Goal: Feedback & Contribution: Submit feedback/report problem

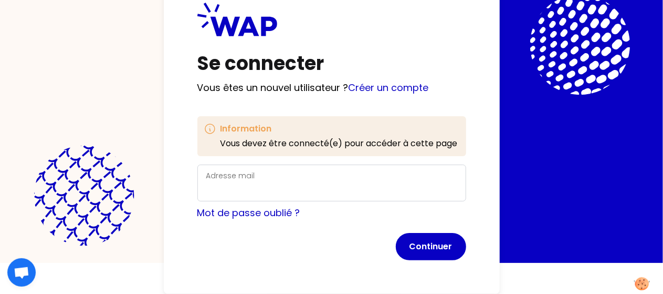
scroll to position [50, 0]
click at [206, 169] on div "Adresse mail" at bounding box center [331, 182] width 251 height 27
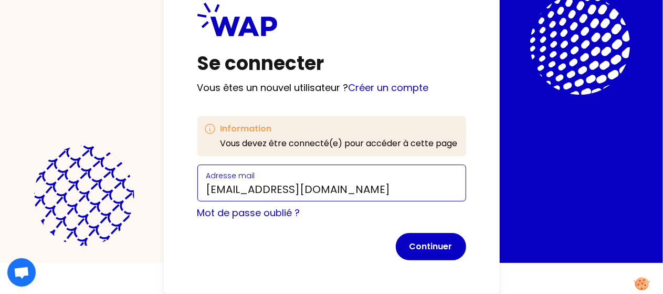
type input "[EMAIL_ADDRESS][DOMAIN_NAME]"
click button "Continuer" at bounding box center [431, 246] width 70 height 27
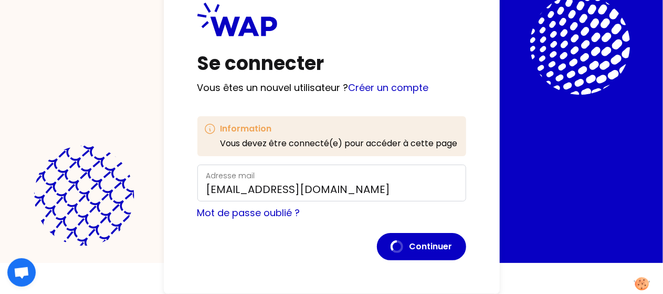
scroll to position [40, 0]
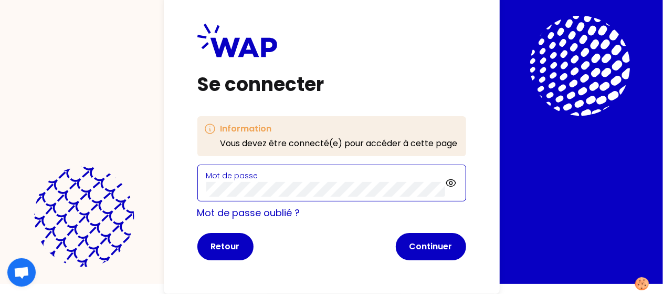
click button "Continuer" at bounding box center [431, 246] width 70 height 27
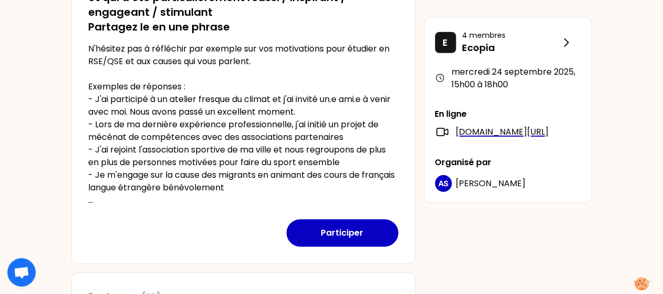
scroll to position [248, 0]
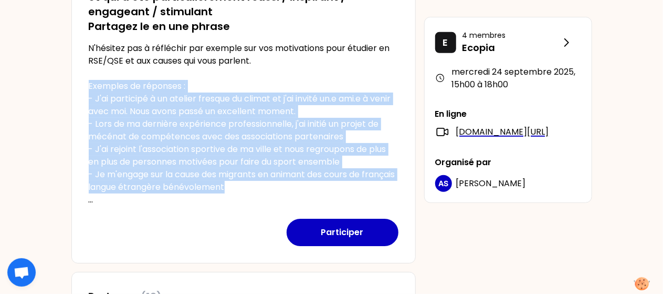
drag, startPoint x: 269, startPoint y: 185, endPoint x: 85, endPoint y: 86, distance: 209.1
click at [85, 86] on div "[DATE] 15h00 Séminaire de rentrée 2025 - Parlons engagement ! Objectifs de la s…" at bounding box center [243, 41] width 345 height 443
copy p "Exemples de réponses : - J'ai participé à un atelier fresque du climat et j'ai …"
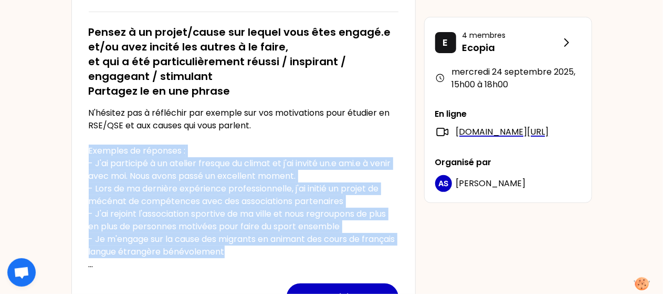
scroll to position [184, 0]
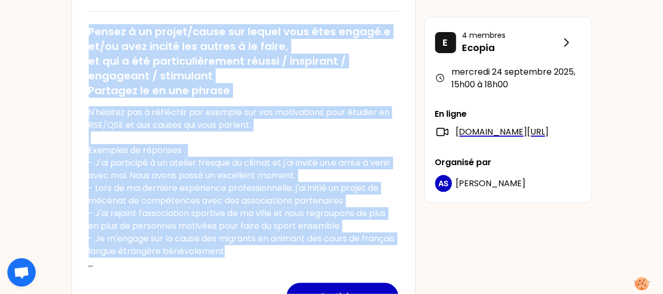
drag, startPoint x: 88, startPoint y: 26, endPoint x: 278, endPoint y: 249, distance: 293.6
click at [278, 249] on div "Pensez à un projet/cause sur lequel vous êtes engagé.e et/ou avez incité les au…" at bounding box center [244, 143] width 310 height 254
copy div "Pensez à un projet/cause sur lequel vous êtes engagé.e et/ou avez incité les au…"
click at [146, 69] on h2 "Pensez à un projet/cause sur lequel vous êtes engagé.e et/ou avez incité les au…" at bounding box center [244, 61] width 310 height 74
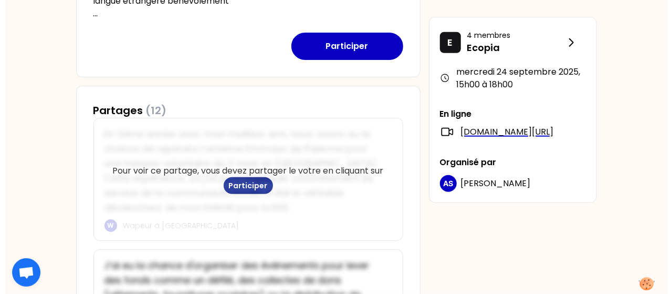
scroll to position [409, 0]
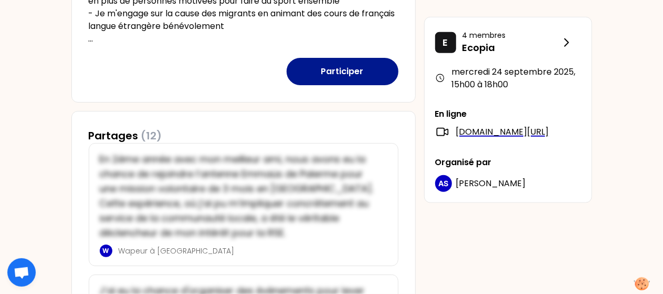
click at [311, 72] on button "Participer" at bounding box center [343, 71] width 112 height 27
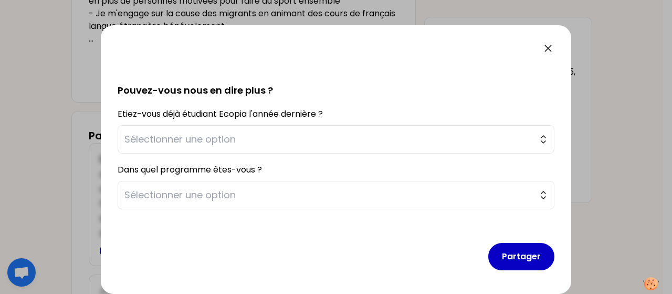
scroll to position [244, 0]
click at [220, 136] on span "Sélectionner une option" at bounding box center [328, 139] width 409 height 15
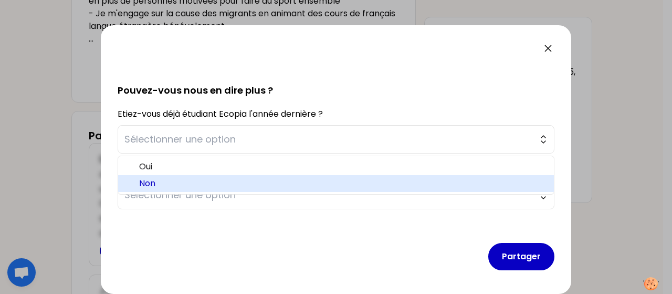
click at [197, 190] on li "Non" at bounding box center [336, 183] width 436 height 17
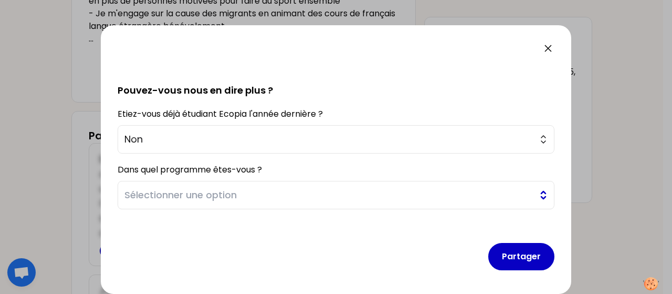
click at [187, 200] on span "Sélectionner une option" at bounding box center [328, 194] width 409 height 15
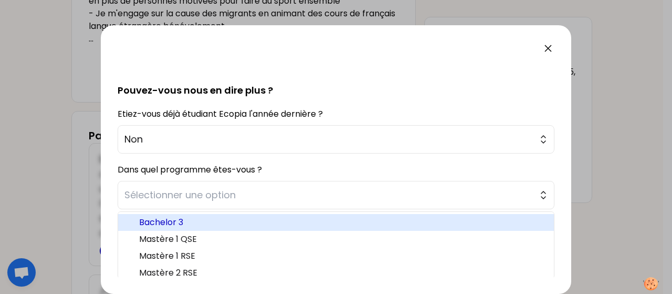
click at [174, 221] on span "Bachelor 3" at bounding box center [342, 222] width 407 height 13
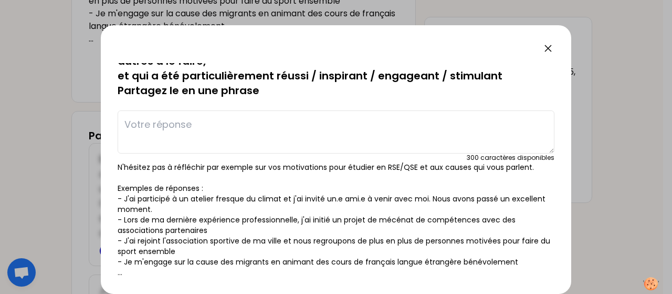
scroll to position [0, 0]
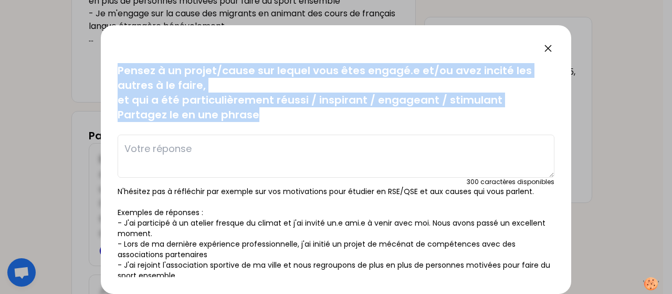
drag, startPoint x: 118, startPoint y: 73, endPoint x: 274, endPoint y: 118, distance: 162.2
click at [274, 118] on p "Pensez à un projet/cause sur lequel vous êtes engagé.e et/ou avez incité les au…" at bounding box center [336, 92] width 437 height 59
copy p "Pensez à un projet/cause sur lequel vous êtes engagé.e et/ou avez incité les au…"
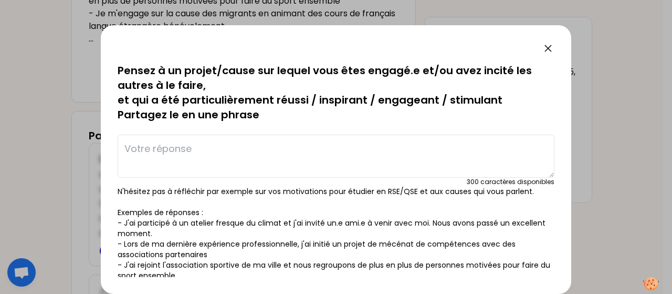
click at [282, 160] on textarea at bounding box center [336, 155] width 437 height 43
paste textarea "Dans le cadre de mon travail, j’ai initié des partenariats de mécénat avec des …"
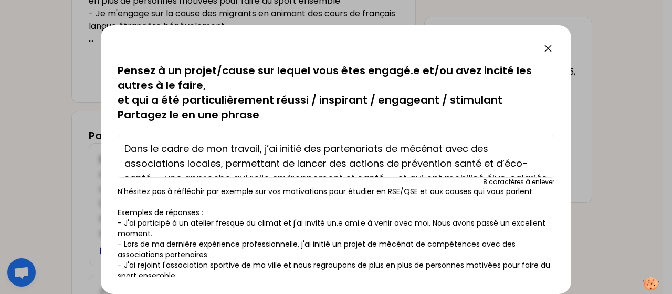
scroll to position [22, 0]
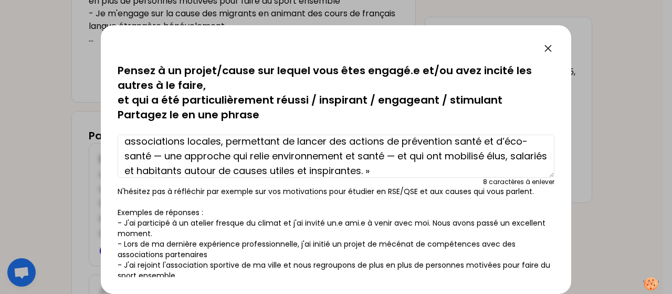
click at [163, 156] on textarea "Dans le cadre de mon travail, j’ai initié des partenariats de mécénat avec des …" at bounding box center [336, 155] width 437 height 43
drag, startPoint x: 163, startPoint y: 156, endPoint x: 388, endPoint y: 155, distance: 224.8
click at [388, 155] on textarea "Dans le cadre de mon travail, j’ai initié des partenariats de mécénat avec des …" at bounding box center [336, 155] width 437 height 43
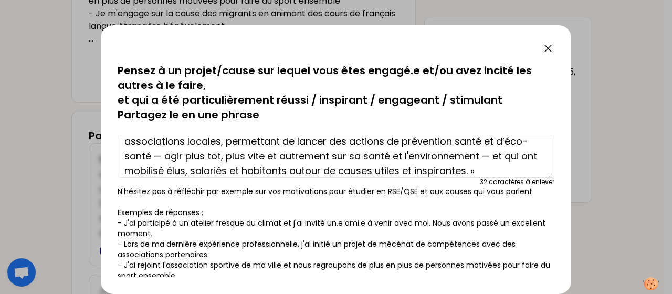
click at [213, 155] on textarea "Dans le cadre de mon travail, j’ai initié des partenariats de mécénat avec des …" at bounding box center [336, 155] width 437 height 43
click at [489, 159] on textarea "Dans le cadre de mon travail, j’ai initié des partenariats de mécénat avec des …" at bounding box center [336, 155] width 437 height 43
click at [164, 155] on textarea "Dans le cadre de mon travail, j’ai initié des partenariats de mécénat avec des …" at bounding box center [336, 155] width 437 height 43
click at [184, 173] on textarea "Dans le cadre de mon travail, j’ai initié des partenariats de mécénat avec des …" at bounding box center [336, 155] width 437 height 43
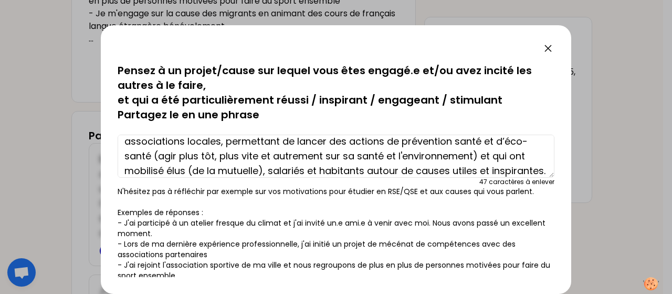
click at [334, 170] on textarea "Dans le cadre de mon travail, j’ai initié des partenariats de mécénat avec des …" at bounding box center [336, 155] width 437 height 43
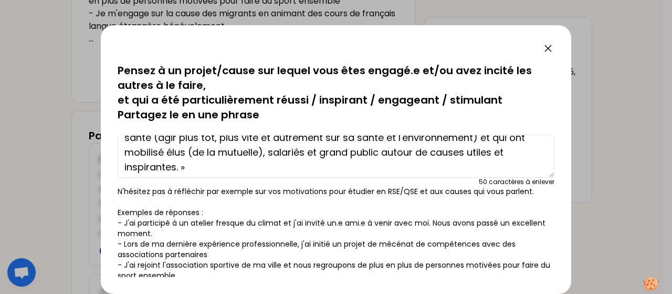
scroll to position [37, 0]
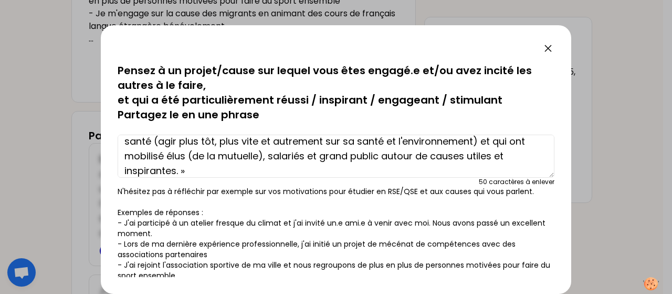
click at [202, 171] on textarea "Dans le cadre de mon travail, j’ai initié des partenariats de mécénat avec des …" at bounding box center [336, 155] width 437 height 43
click at [131, 172] on textarea "Dans le cadre de mon travail, j’ai initié des partenariats de mécénat avec des …" at bounding box center [336, 155] width 437 height 43
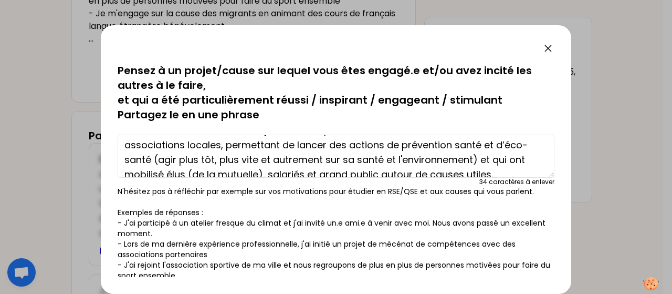
scroll to position [17, 0]
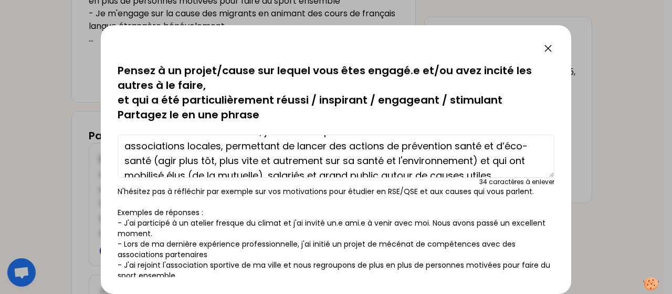
click at [227, 161] on textarea "Dans le cadre de mon travail, j’ai initié des partenariats de mécénat avec des …" at bounding box center [336, 155] width 437 height 43
click at [472, 148] on textarea "Dans le cadre de mon travail, j’ai initié des partenariats de mécénat avec des …" at bounding box center [336, 155] width 437 height 43
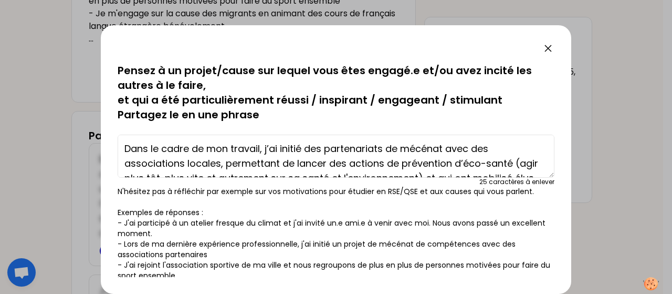
scroll to position [1, 0]
click at [425, 150] on textarea "Dans le cadre de mon travail, j’ai initié des partenariats de mécénat avec des …" at bounding box center [336, 155] width 437 height 43
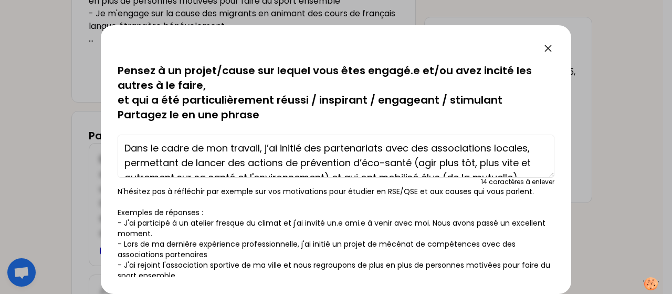
click at [505, 144] on textarea "Dans le cadre de mon travail, j’ai initié des partenariats avec des association…" at bounding box center [336, 155] width 437 height 43
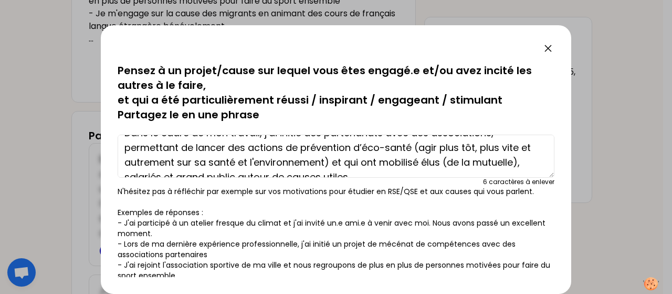
scroll to position [16, 0]
click at [197, 162] on textarea "Dans le cadre de mon travail, j’ai initié des partenariats avec des association…" at bounding box center [336, 155] width 437 height 43
click at [324, 160] on textarea "Dans le cadre de mon travail, j’ai initié des partenariats avec des association…" at bounding box center [336, 155] width 437 height 43
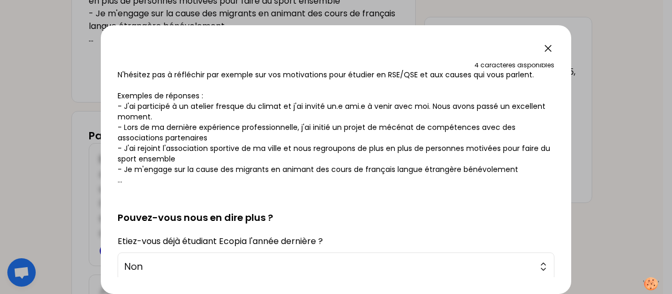
scroll to position [244, 0]
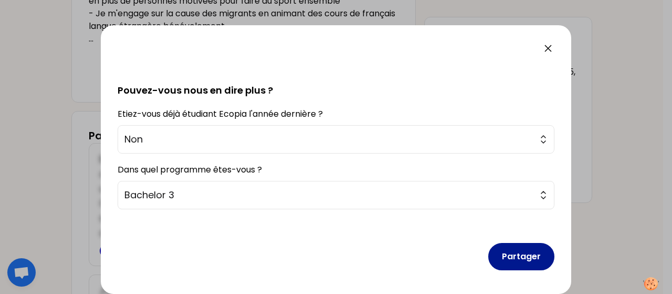
type textarea "Dans le cadre de mon travail, j’ai initié des partenariats avec des association…"
click at [513, 256] on button "Partager" at bounding box center [521, 256] width 66 height 27
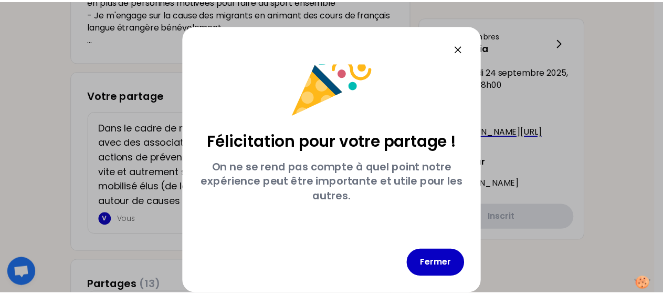
scroll to position [32, 0]
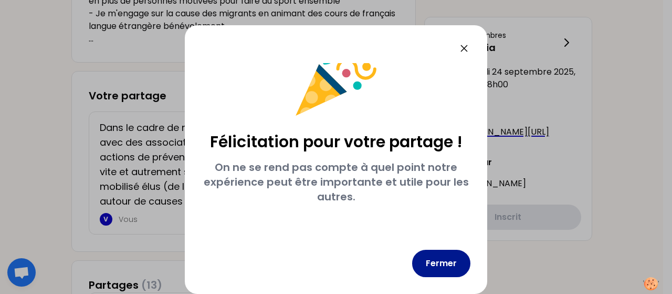
click at [452, 250] on button "Fermer" at bounding box center [441, 262] width 58 height 27
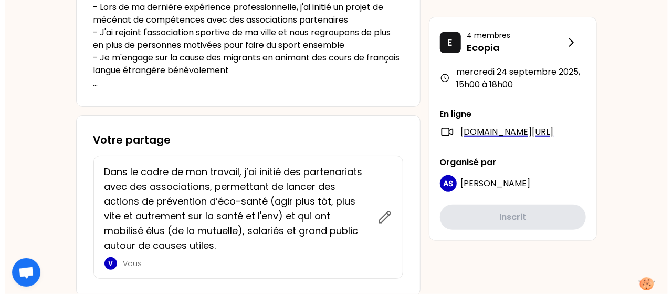
scroll to position [362, 0]
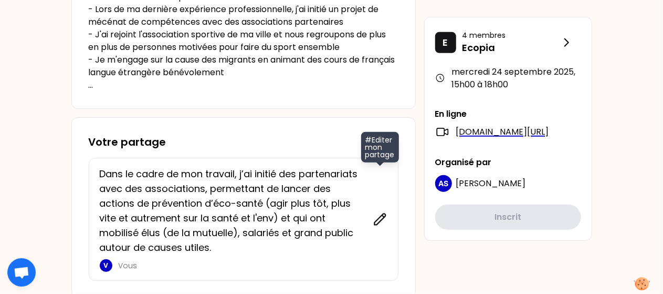
click at [380, 213] on icon at bounding box center [380, 219] width 15 height 15
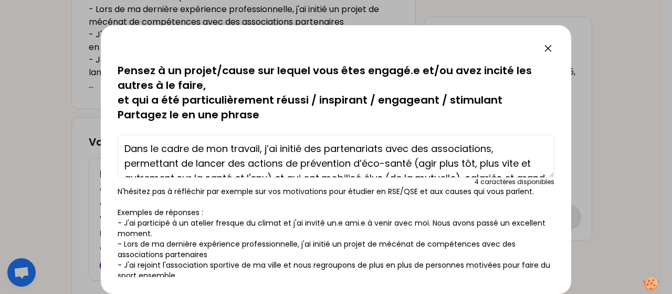
scroll to position [29, 0]
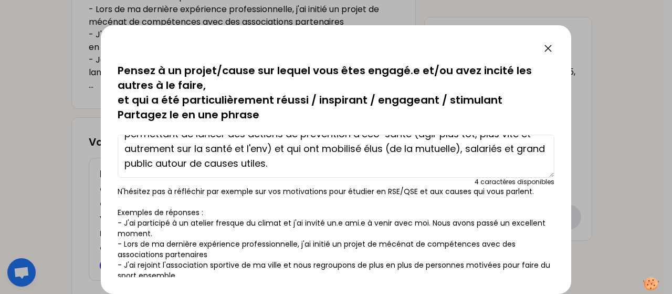
drag, startPoint x: 363, startPoint y: 148, endPoint x: 184, endPoint y: 161, distance: 179.5
click at [184, 161] on textarea "Dans le cadre de mon travail, j’ai initié des partenariats avec des association…" at bounding box center [336, 155] width 437 height 43
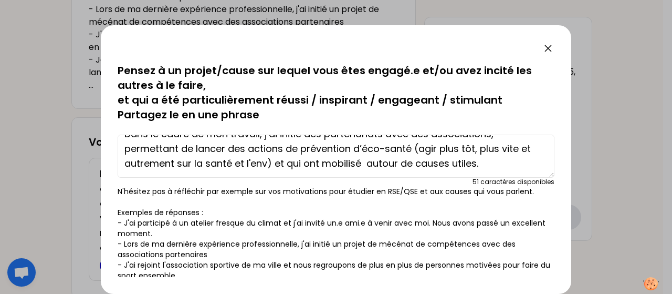
scroll to position [15, 0]
click at [473, 163] on textarea "Dans le cadre de mon travail, j’ai initié des partenariats avec des association…" at bounding box center [336, 155] width 437 height 43
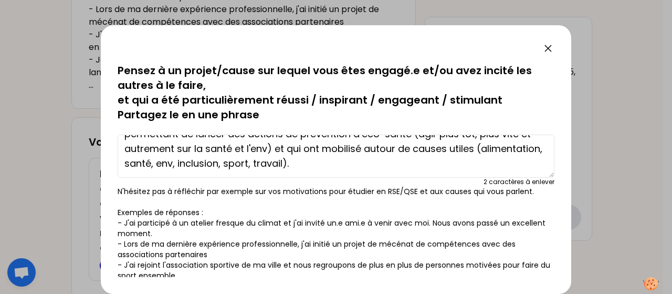
click at [330, 164] on textarea "Dans le cadre de mon travail, j’ai initié des partenariats avec des association…" at bounding box center [336, 155] width 437 height 43
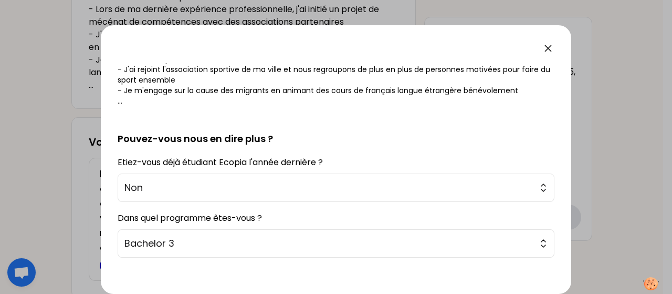
scroll to position [244, 0]
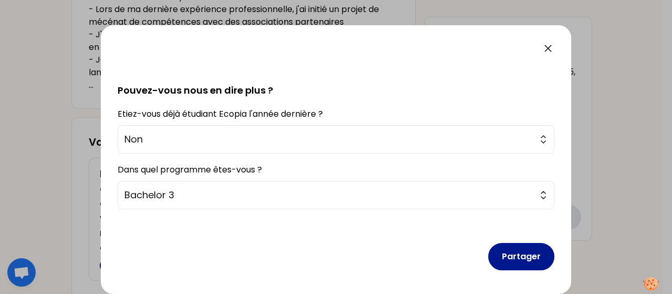
type textarea "Dans le cadre de mon travail, j’ai initié des partenariats avec des association…"
click at [539, 257] on button "Partager" at bounding box center [521, 256] width 66 height 27
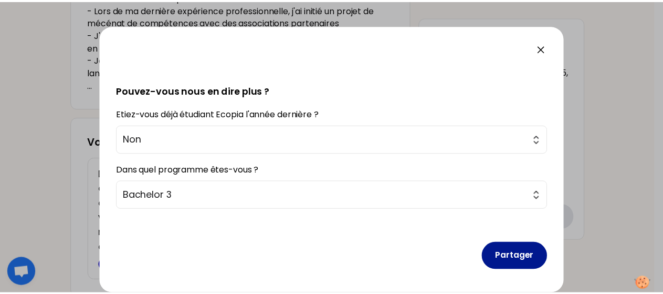
scroll to position [32, 0]
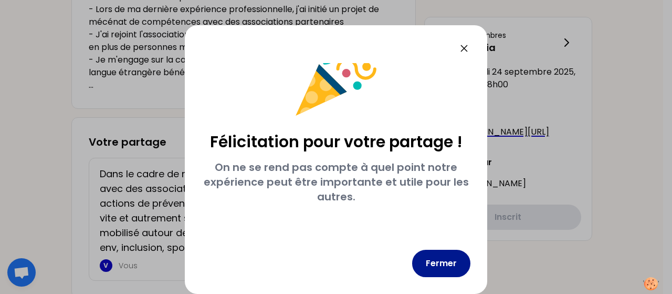
click at [464, 262] on button "Fermer" at bounding box center [441, 262] width 58 height 27
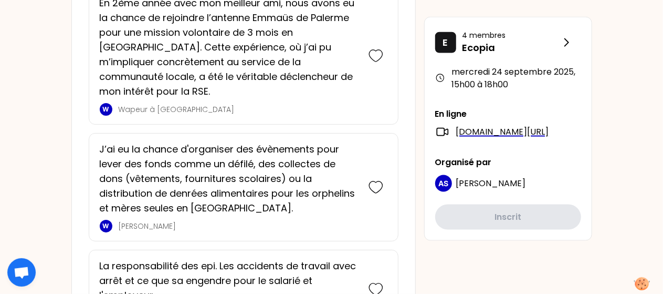
scroll to position [713, 0]
click at [382, 49] on icon at bounding box center [376, 56] width 15 height 15
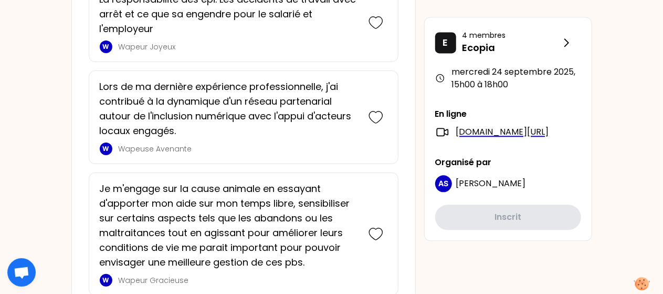
scroll to position [1173, 0]
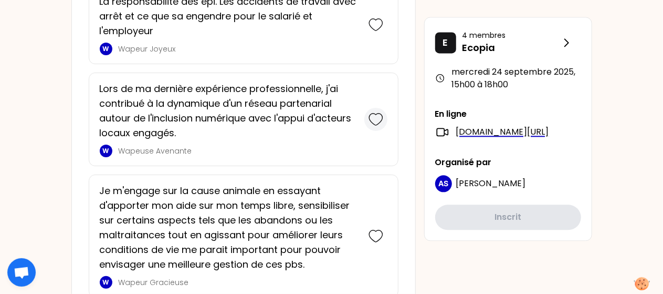
click at [371, 112] on icon at bounding box center [376, 119] width 15 height 15
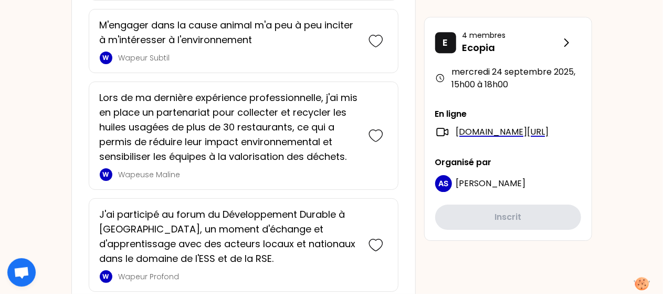
scroll to position [1679, 0]
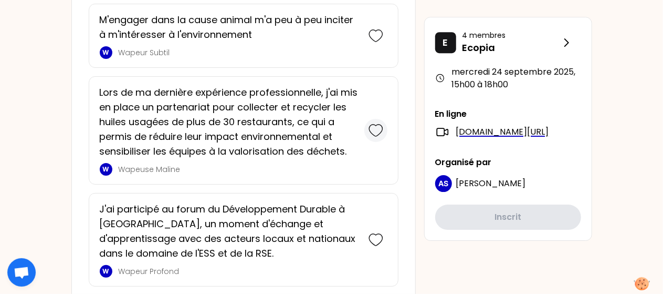
click at [374, 123] on icon at bounding box center [376, 130] width 15 height 15
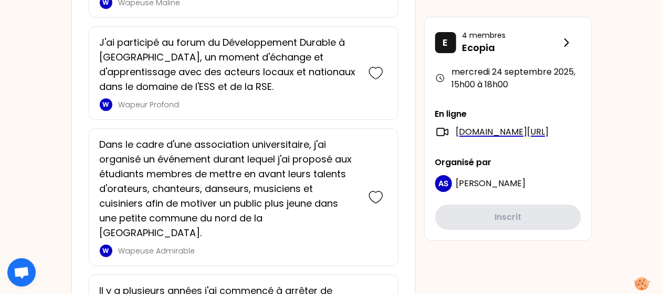
scroll to position [1954, 0]
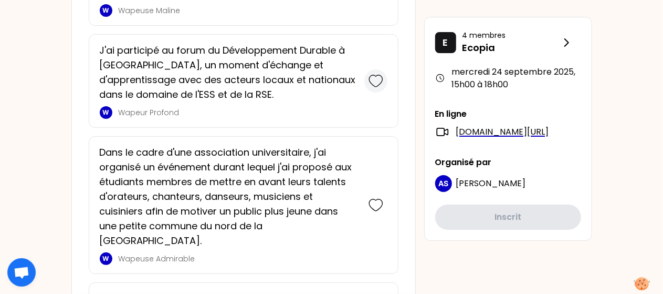
click at [379, 74] on icon at bounding box center [376, 81] width 15 height 15
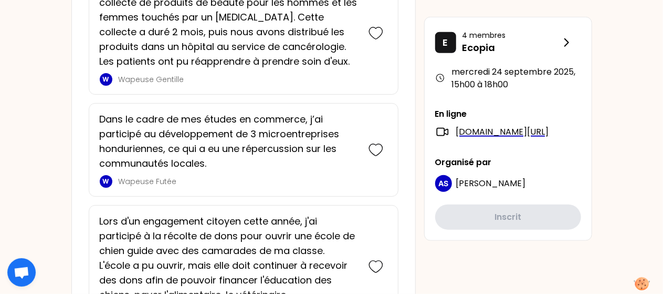
scroll to position [2506, 0]
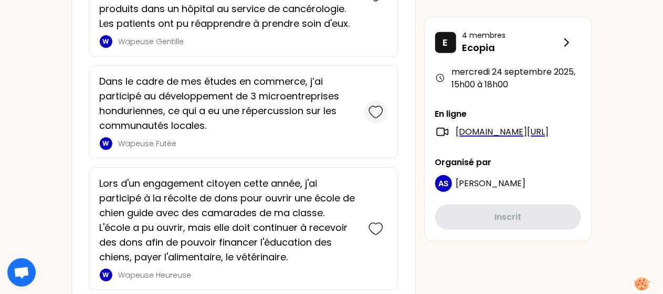
click at [381, 105] on icon at bounding box center [376, 112] width 15 height 15
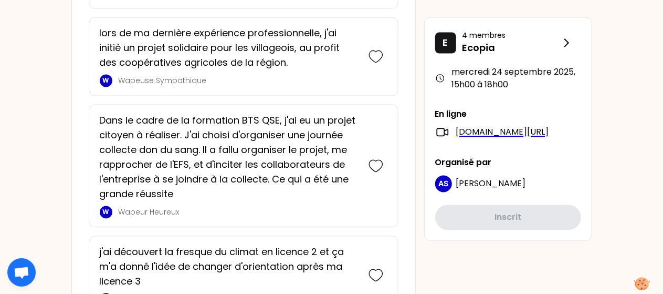
scroll to position [2992, 0]
click at [380, 159] on icon at bounding box center [375, 165] width 13 height 12
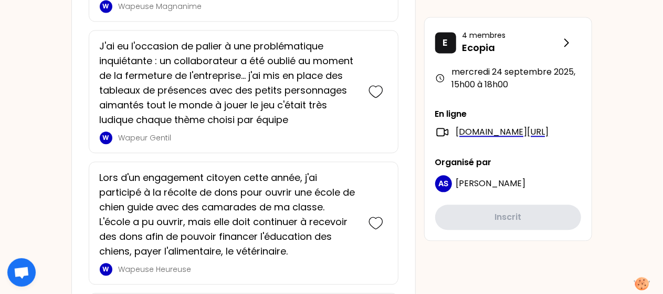
scroll to position [3242, 0]
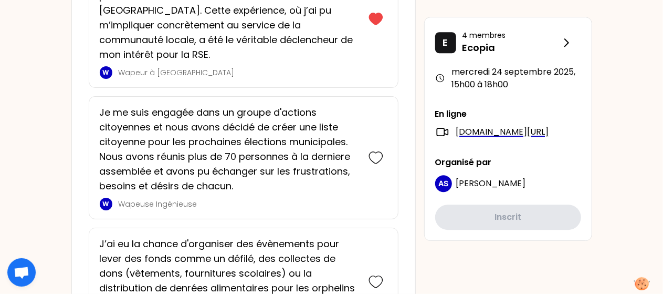
scroll to position [1500, 0]
click at [379, 150] on icon at bounding box center [376, 157] width 15 height 15
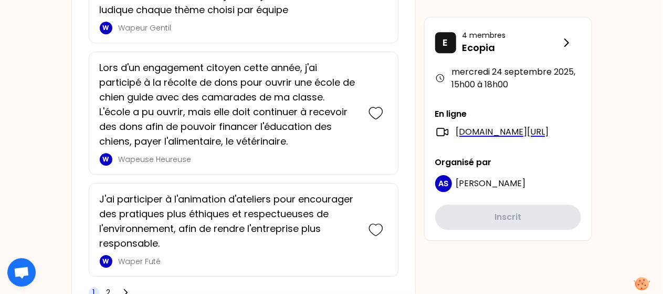
scroll to position [3585, 0]
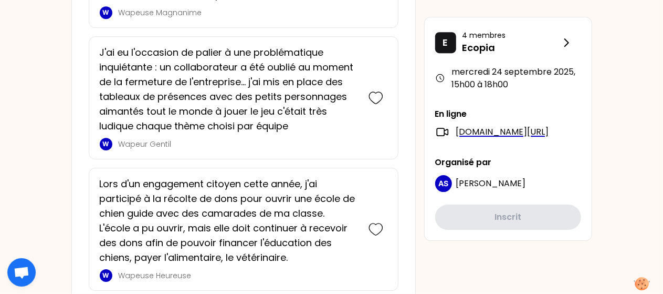
click at [375, 176] on div at bounding box center [375, 228] width 23 height 105
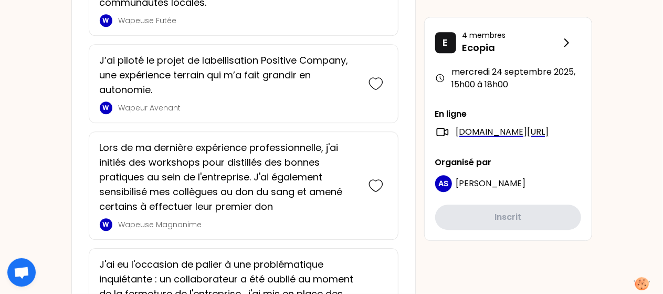
scroll to position [3461, 0]
click at [376, 76] on icon at bounding box center [376, 83] width 15 height 15
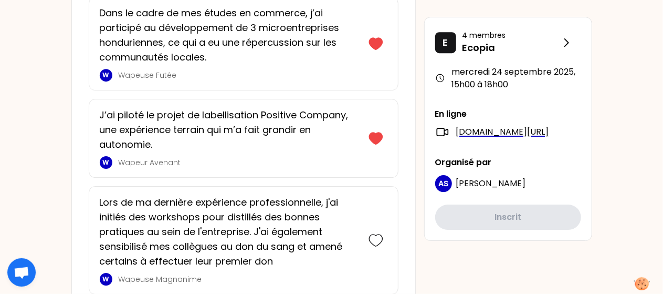
scroll to position [3656, 0]
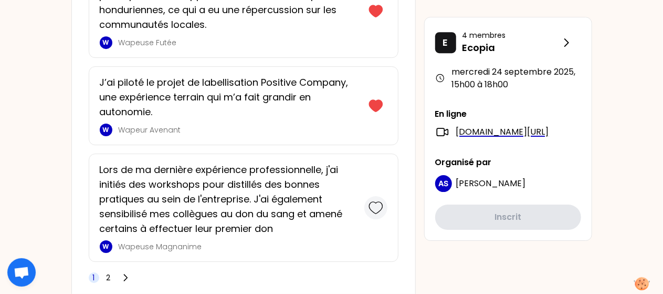
click at [372, 200] on icon at bounding box center [376, 207] width 15 height 15
click at [103, 270] on div "1 2" at bounding box center [111, 277] width 44 height 15
click at [110, 272] on span "2" at bounding box center [108, 277] width 11 height 11
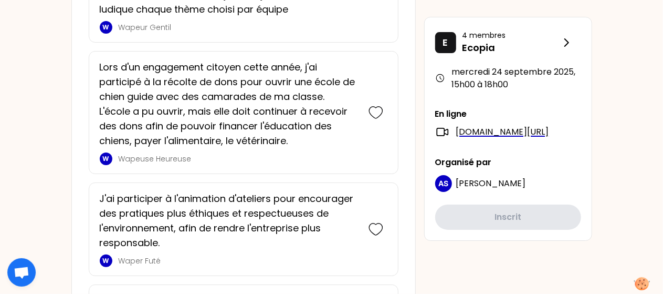
scroll to position [1865, 0]
click at [378, 222] on icon at bounding box center [376, 229] width 15 height 15
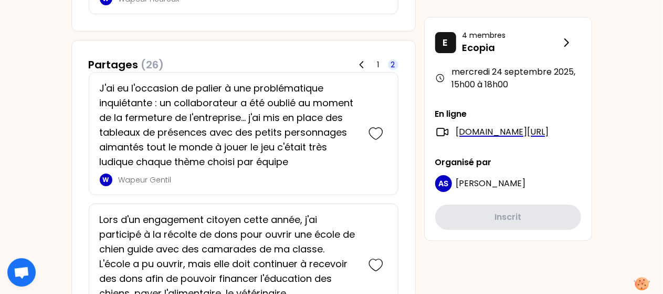
scroll to position [1811, 0]
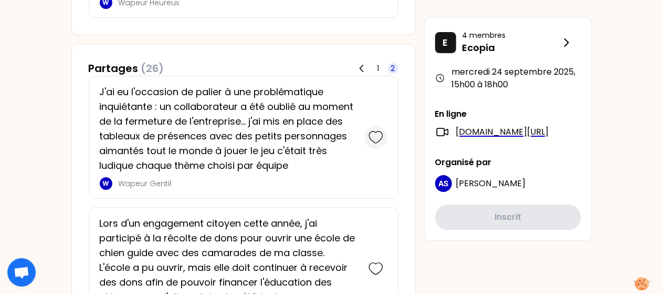
click at [380, 131] on icon at bounding box center [375, 137] width 13 height 12
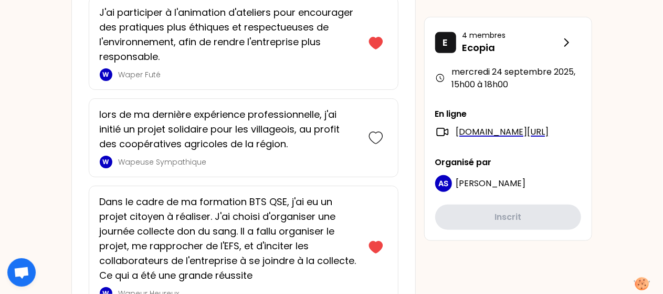
scroll to position [2285, 0]
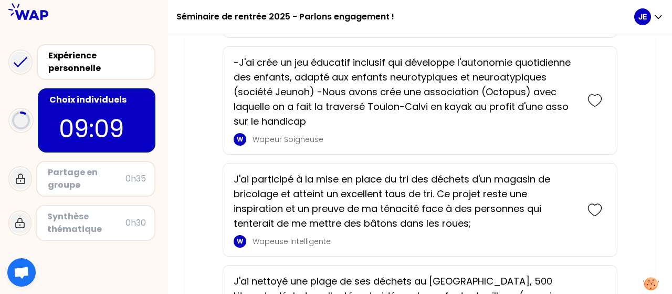
scroll to position [2840, 0]
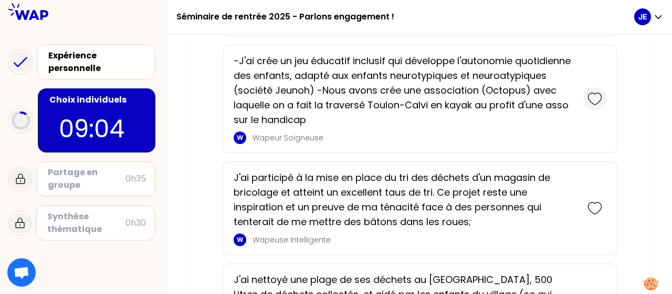
click at [601, 91] on icon at bounding box center [595, 98] width 15 height 15
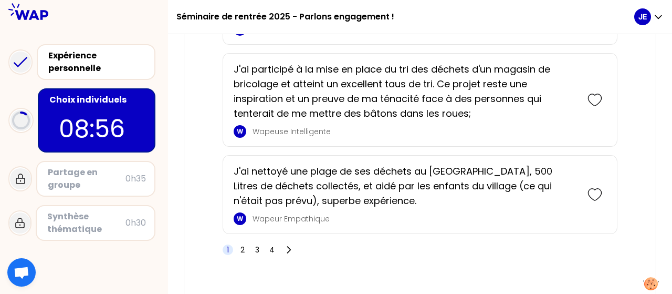
scroll to position [3071, 0]
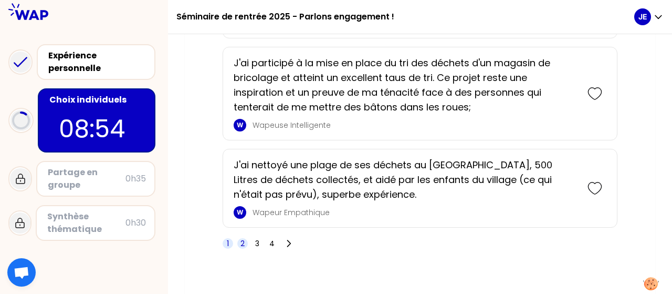
click at [244, 238] on span "2" at bounding box center [243, 243] width 4 height 11
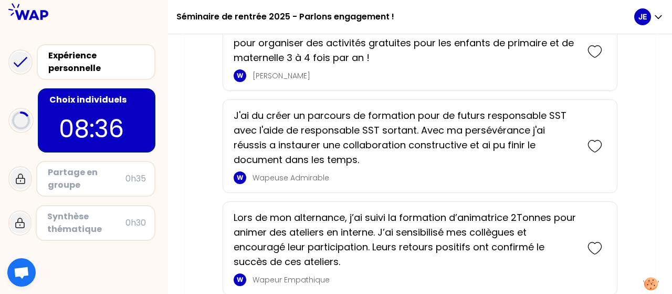
scroll to position [2132, 0]
click at [589, 140] on icon at bounding box center [594, 146] width 13 height 12
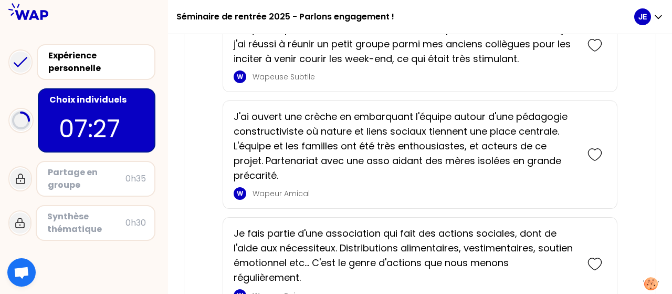
scroll to position [3116, 0]
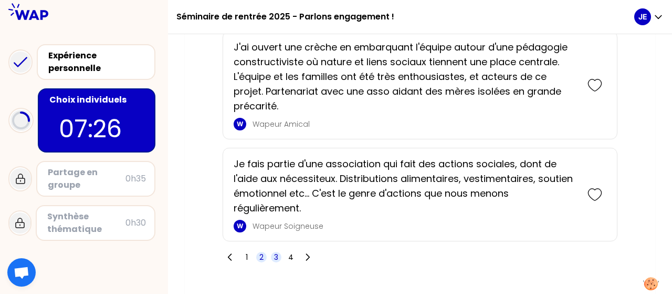
click at [276, 252] on span "3" at bounding box center [276, 257] width 4 height 11
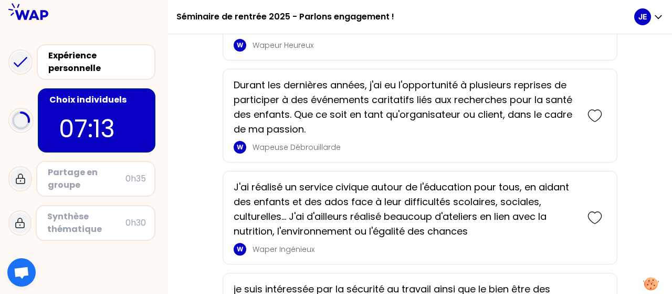
scroll to position [2466, 0]
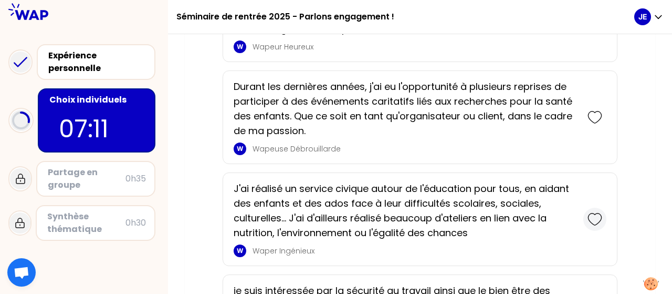
click at [594, 212] on icon at bounding box center [595, 219] width 15 height 15
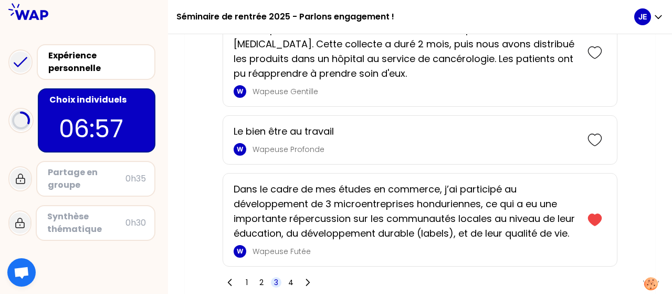
scroll to position [3276, 0]
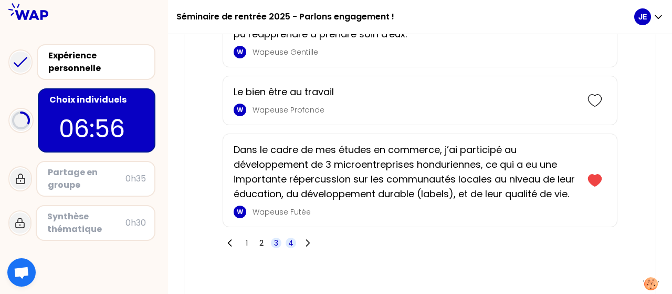
click at [289, 237] on span "4" at bounding box center [290, 242] width 5 height 11
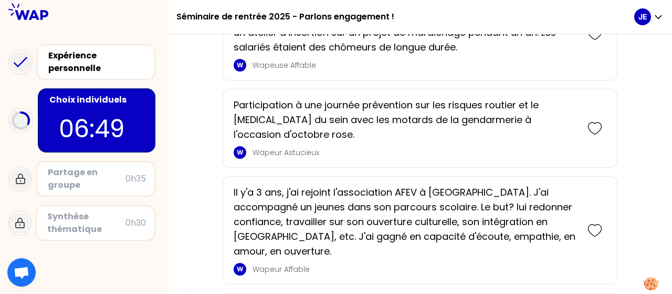
scroll to position [2828, 0]
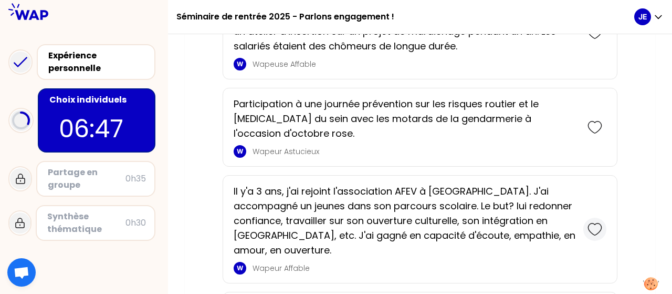
click at [600, 223] on icon at bounding box center [594, 229] width 13 height 12
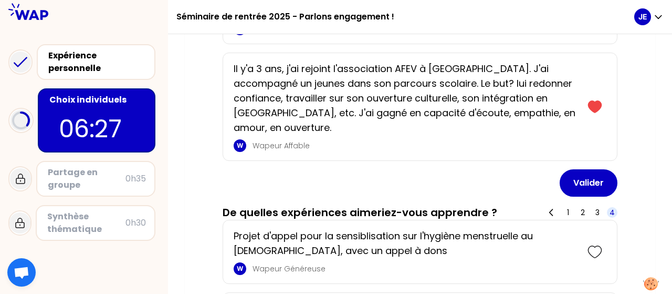
scroll to position [1502, 0]
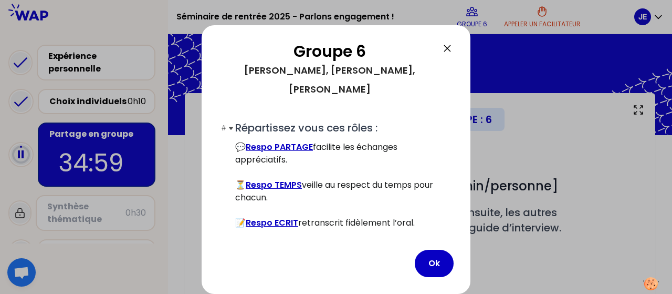
scroll to position [180, 0]
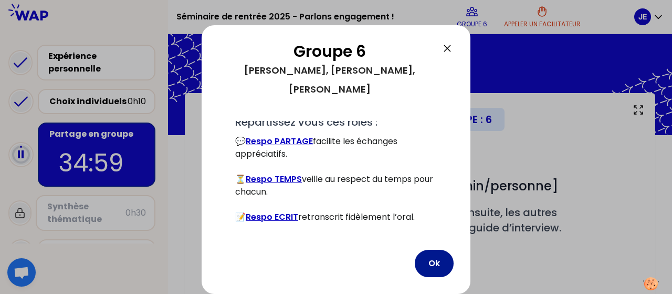
click at [438, 269] on button "Ok" at bounding box center [434, 262] width 39 height 27
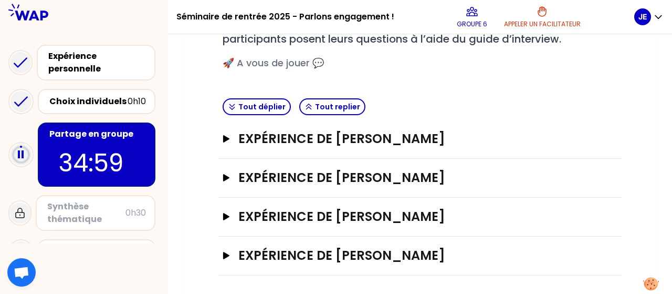
scroll to position [187, 0]
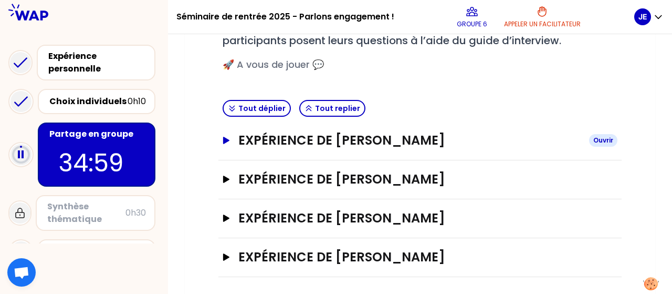
click at [228, 137] on icon "button" at bounding box center [226, 140] width 8 height 7
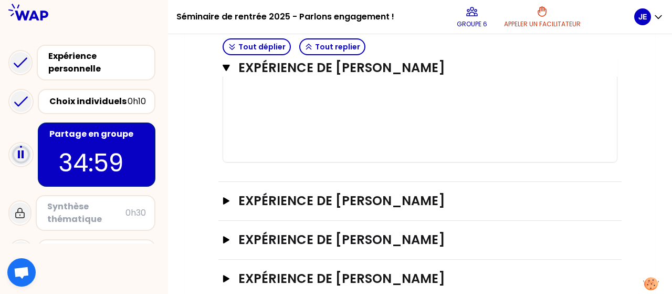
scroll to position [630, 0]
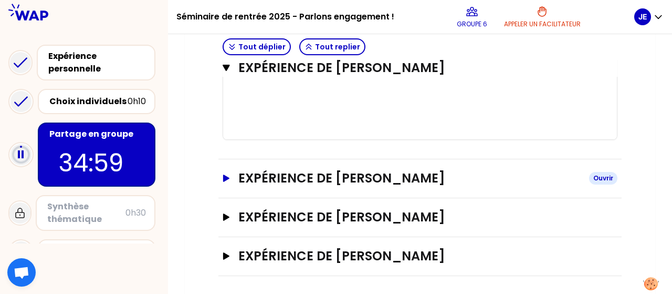
click at [225, 179] on icon "button" at bounding box center [226, 177] width 6 height 7
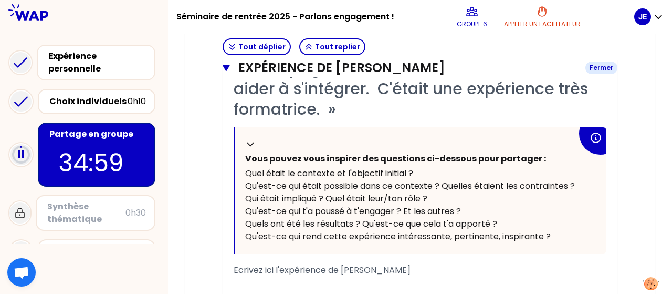
scroll to position [1050, 0]
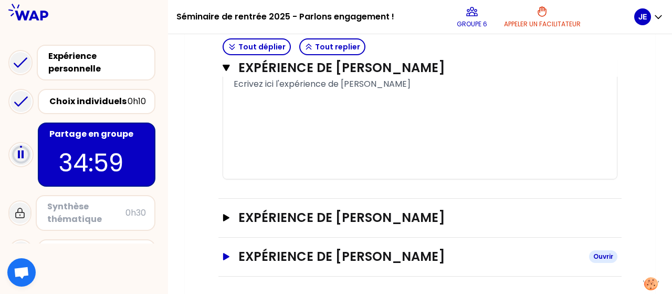
click at [225, 248] on button "Expérience de [PERSON_NAME]" at bounding box center [420, 256] width 395 height 17
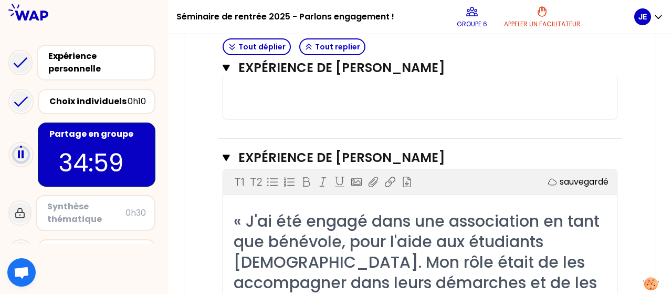
scroll to position [650, 0]
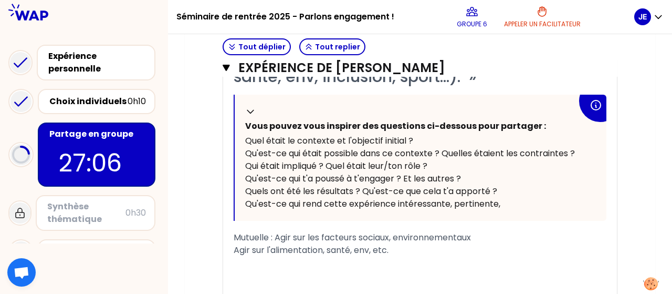
scroll to position [443, 0]
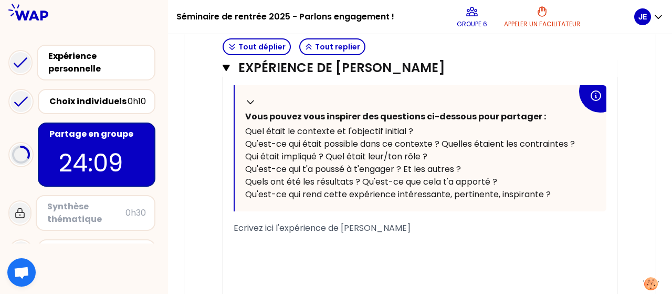
scroll to position [1010, 0]
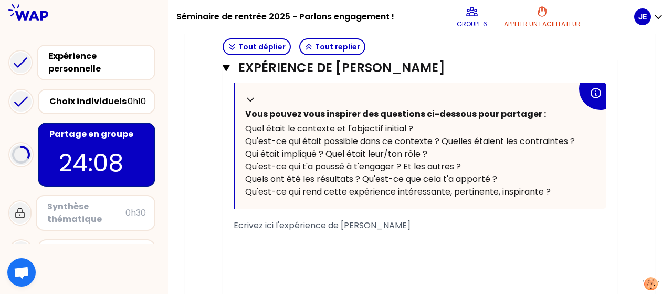
click at [287, 221] on span "Ecrivez ici l'expérience de [PERSON_NAME]" at bounding box center [322, 225] width 177 height 12
drag, startPoint x: 398, startPoint y: 220, endPoint x: 219, endPoint y: 231, distance: 178.9
click at [219, 231] on div "Expérience de [PERSON_NAME] Fermer T1 T2 Exporter sauvegardé « J'ai été engagé …" at bounding box center [419, 110] width 403 height 460
click at [231, 223] on div "« J'ai été engagé dans une association en tant que bénévole, pour l'aide aux ét…" at bounding box center [420, 136] width 394 height 368
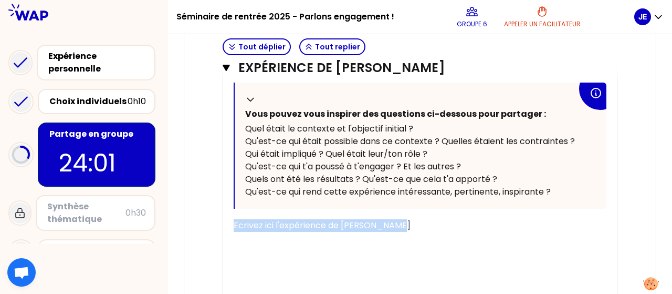
drag, startPoint x: 395, startPoint y: 223, endPoint x: 230, endPoint y: 223, distance: 164.9
click at [230, 223] on div "« J'ai été engagé dans une association en tant que bénévole, pour l'aide aux ét…" at bounding box center [420, 136] width 394 height 368
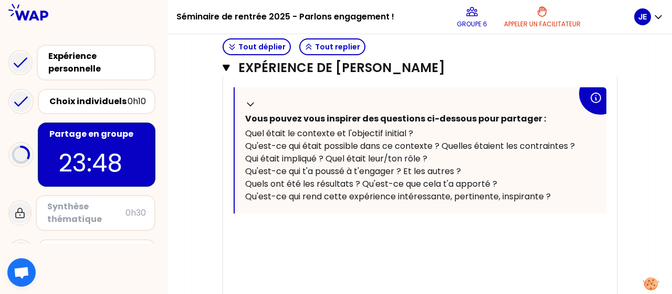
scroll to position [1006, 0]
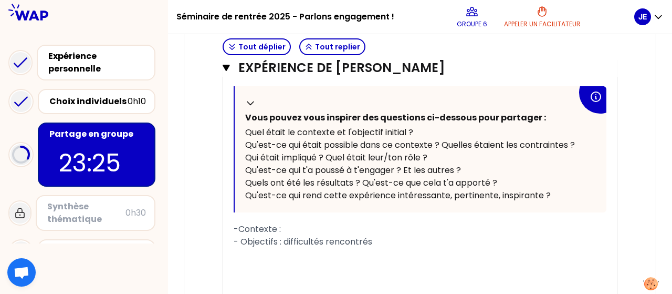
click at [290, 225] on div "-Contexte :" at bounding box center [420, 229] width 373 height 13
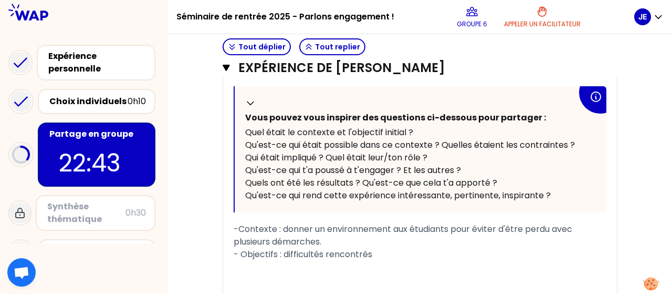
drag, startPoint x: 373, startPoint y: 263, endPoint x: 243, endPoint y: 264, distance: 130.8
click at [243, 260] on span "- Objectifs : difficultés rencontrés" at bounding box center [303, 254] width 139 height 12
click at [383, 260] on span "- Possible dans le contexte: activités, réunions pour poser les questions et di…" at bounding box center [407, 254] width 346 height 12
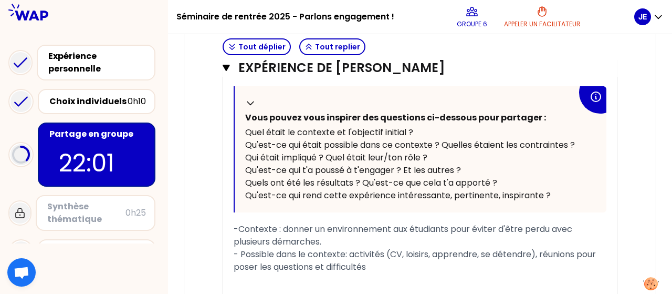
click at [374, 273] on div "- Possible dans le contexte: activités (CV, loisirs, apprendre, se détendre), r…" at bounding box center [420, 260] width 373 height 25
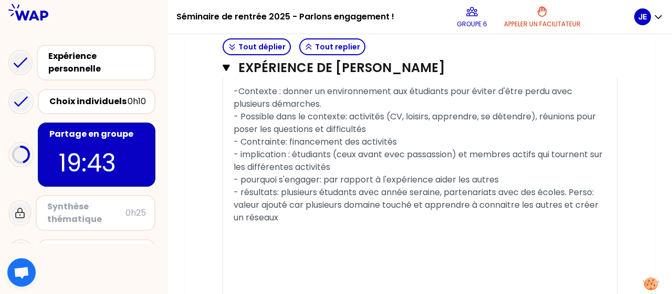
drag, startPoint x: 295, startPoint y: 257, endPoint x: 233, endPoint y: 93, distance: 174.7
click at [233, 93] on div "« J'ai été engagé dans une association en tant que bénévole, pour l'aide aux ét…" at bounding box center [420, 65] width 394 height 494
copy div "-Contexte : donner un environnement aux étudiants pour éviter d'être perdu avec…"
click at [218, 194] on div "Expérience de [PERSON_NAME] Fermer T1 T2 Exporter sauvegardé « J'ai été engagé …" at bounding box center [419, 39] width 403 height 586
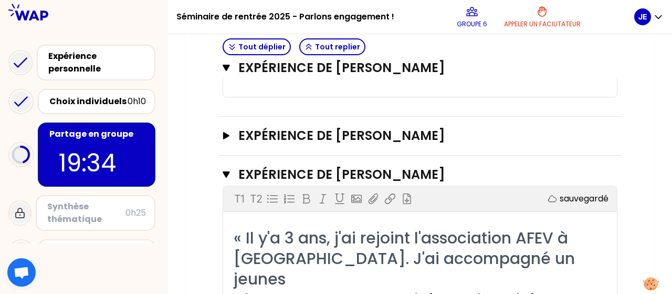
scroll to position [1362, 0]
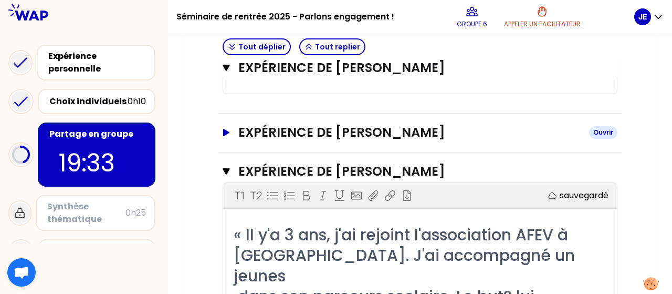
click at [227, 141] on button "Expérience de [PERSON_NAME]" at bounding box center [420, 132] width 395 height 17
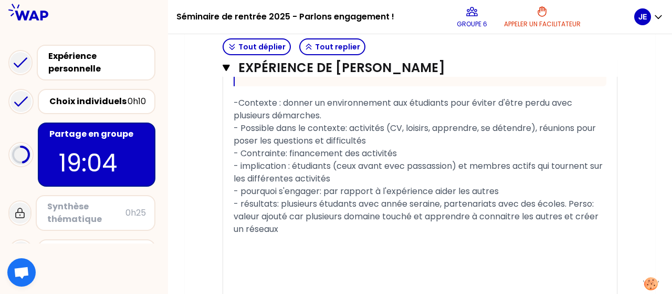
scroll to position [1131, 0]
click at [290, 236] on div "- résultats: plusieurs étudants avec année seraine, partenariats avec des école…" at bounding box center [420, 218] width 373 height 38
drag, startPoint x: 290, startPoint y: 264, endPoint x: 233, endPoint y: 100, distance: 172.9
click at [234, 100] on div "« J'ai été engagé dans une association en tant que bénévole, pour l'aide aux ét…" at bounding box center [420, 77] width 373 height 494
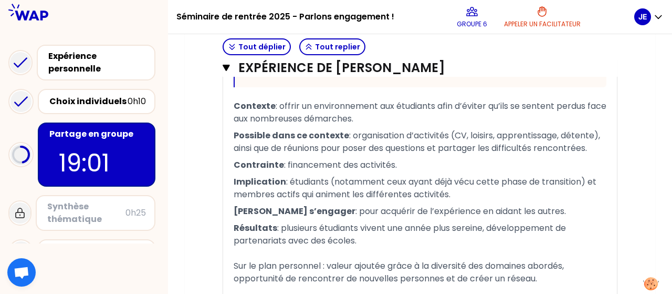
scroll to position [1272, 0]
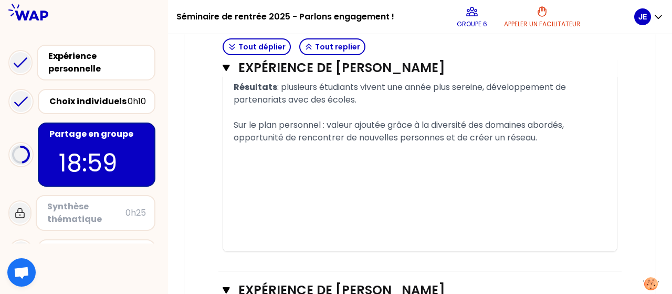
click at [240, 183] on div "﻿" at bounding box center [420, 181] width 373 height 13
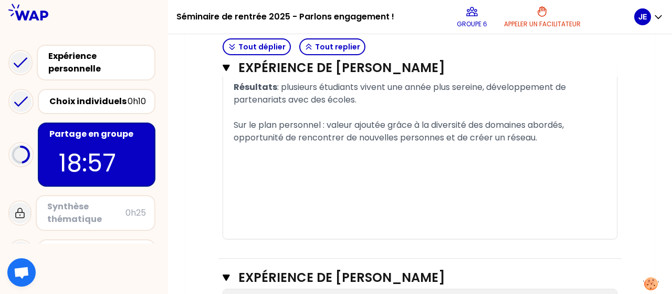
click at [245, 217] on div "﻿" at bounding box center [420, 219] width 373 height 13
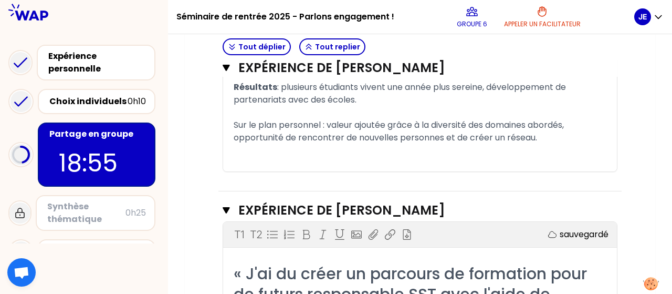
click at [238, 160] on div "﻿" at bounding box center [420, 165] width 373 height 13
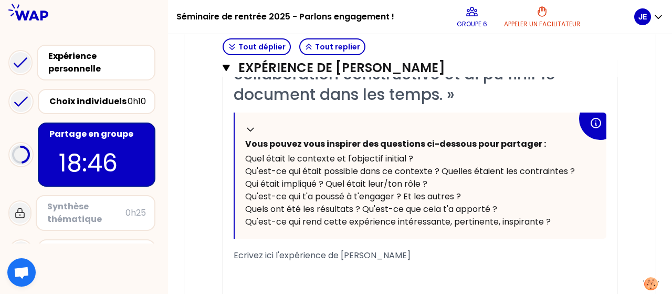
scroll to position [1528, 0]
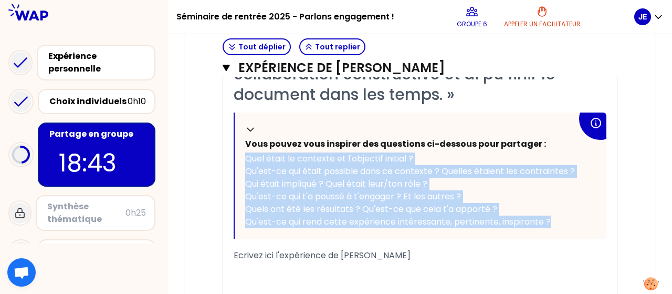
drag, startPoint x: 244, startPoint y: 154, endPoint x: 554, endPoint y: 219, distance: 316.1
click at [554, 219] on div "Replier Vous pouvez vous inspirer des questions ci-dessous pour partager : Quel…" at bounding box center [421, 175] width 372 height 126
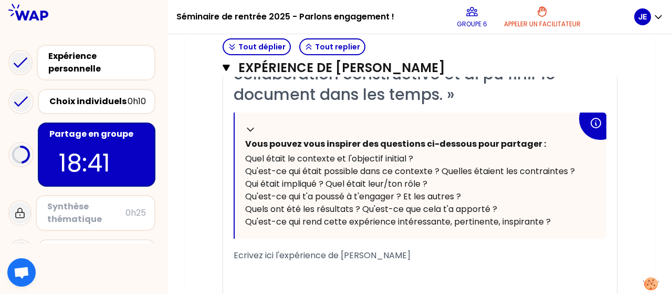
click at [273, 262] on div "﻿" at bounding box center [420, 268] width 373 height 13
click at [242, 249] on span "Ecrivez ici l'expérience de [PERSON_NAME]" at bounding box center [322, 255] width 177 height 12
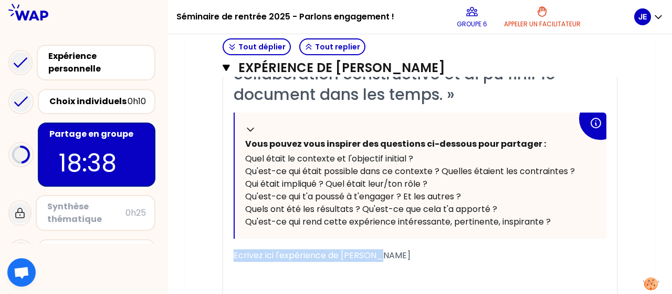
drag, startPoint x: 387, startPoint y: 251, endPoint x: 227, endPoint y: 248, distance: 160.2
click at [221, 251] on div "Expérience de [PERSON_NAME] T1 T2 Exporter sauvegardé « J'ai du créer un parcou…" at bounding box center [419, 140] width 403 height 460
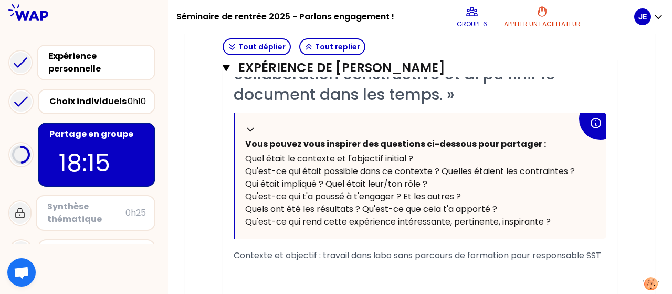
click at [587, 255] on span "Contexte et objectif : travail dans labo sans parcours de formation pour respon…" at bounding box center [418, 255] width 368 height 12
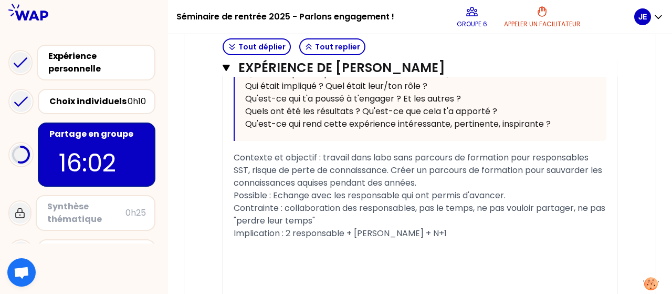
scroll to position [1626, 0]
click at [420, 240] on div "Implication : 2 responsable + [PERSON_NAME] + N+1" at bounding box center [420, 233] width 373 height 13
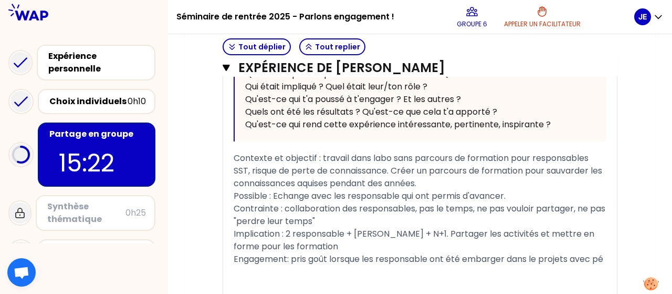
scroll to position [1755, 0]
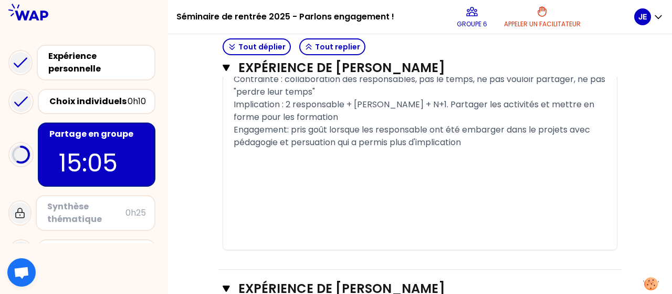
click at [291, 148] on span "Engagement: pris goût lorsque les responsable ont été embarger dans le projets …" at bounding box center [413, 135] width 359 height 25
click at [532, 149] on div "Engagement: [PERSON_NAME] - pris goût lorsque les responsable ont été embarger …" at bounding box center [420, 135] width 373 height 25
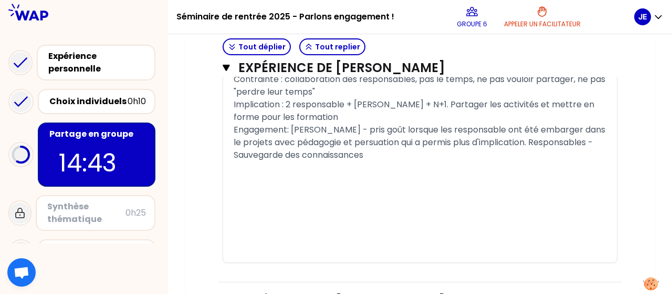
click at [419, 123] on span "Implication : 2 responsable + [PERSON_NAME] + N+1. Partager les activités et me…" at bounding box center [415, 110] width 363 height 25
click at [588, 123] on div "Implication : 2 responsable + [PERSON_NAME] + N+1. Responsables -Partager les a…" at bounding box center [420, 110] width 373 height 25
click at [452, 161] on div "Engagement: [PERSON_NAME] - pris goût lorsque les responsable ont été embarger …" at bounding box center [420, 142] width 373 height 38
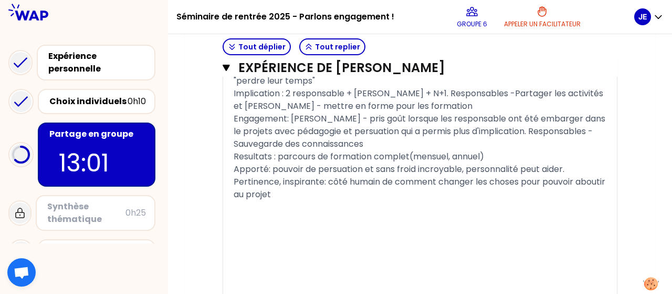
scroll to position [1770, 0]
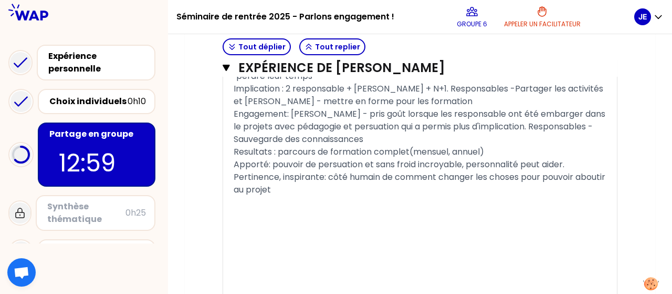
drag, startPoint x: 317, startPoint y: 224, endPoint x: 238, endPoint y: 98, distance: 148.4
click at [238, 98] on div "« J'ai du créer un parcours de formation pour de futurs responsable SST avec l'…" at bounding box center [420, 17] width 373 height 557
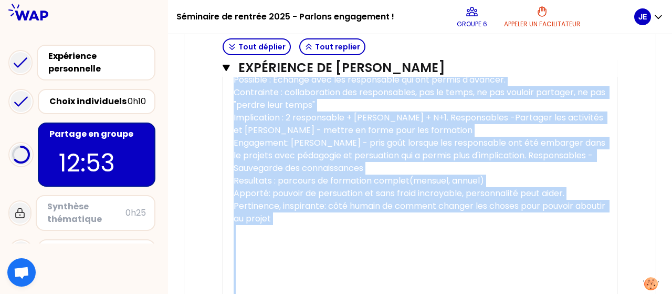
scroll to position [1877, 0]
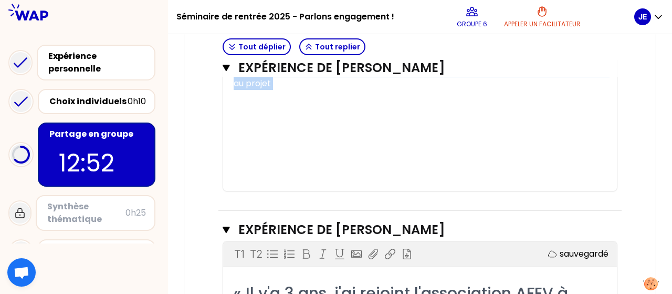
drag, startPoint x: 235, startPoint y: 89, endPoint x: 327, endPoint y: 126, distance: 98.5
copy div "Contexte et objectif : travail dans labo sans parcours de formation pour respon…"
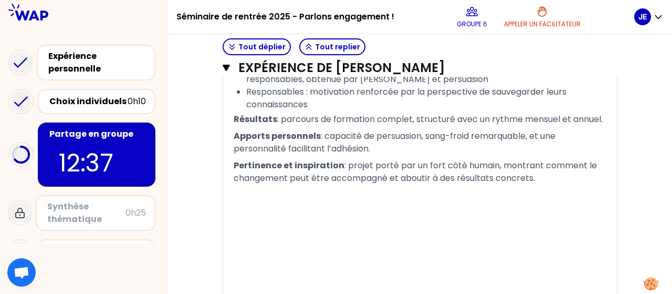
click at [242, 268] on div "﻿" at bounding box center [420, 272] width 373 height 13
click at [240, 249] on div "﻿" at bounding box center [420, 247] width 373 height 13
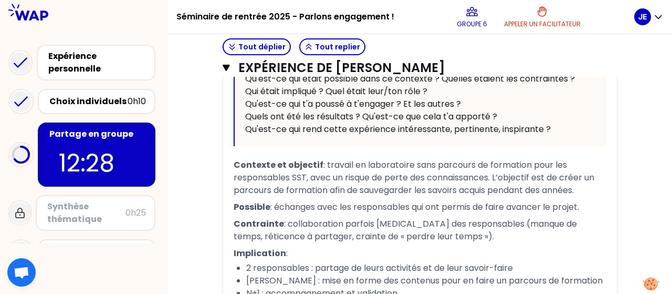
scroll to position [1620, 0]
click at [351, 171] on span ": travail en laboratoire sans parcours de formation pour les responsables SST, …" at bounding box center [415, 178] width 363 height 37
drag, startPoint x: 351, startPoint y: 171, endPoint x: 311, endPoint y: 176, distance: 40.3
click at [311, 176] on span ": travail en laboratoire sans parcours de formation pour les responsables SST, …" at bounding box center [415, 178] width 363 height 37
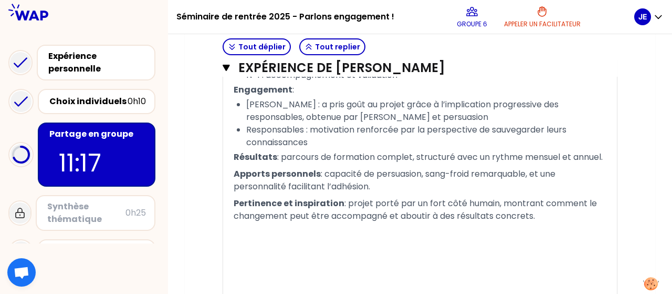
scroll to position [2558, 0]
click at [530, 224] on p at bounding box center [420, 245] width 373 height 42
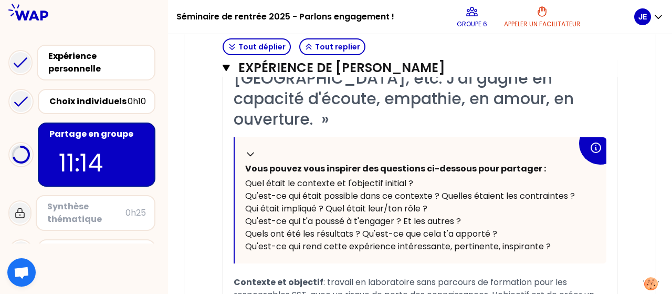
scroll to position [2215, 0]
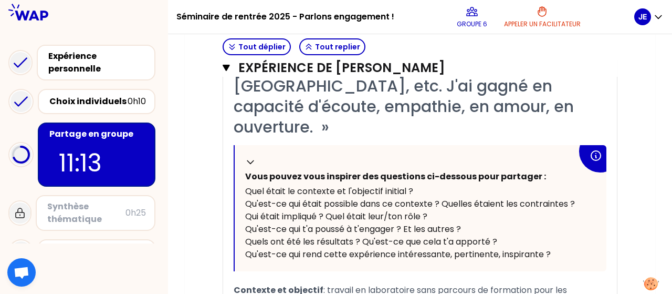
drag, startPoint x: 547, startPoint y: 174, endPoint x: 233, endPoint y: 237, distance: 320.4
copy div "Loremips do sitametc : adipisc el seddoeiusmo temp incididu ut laboreetd magn a…"
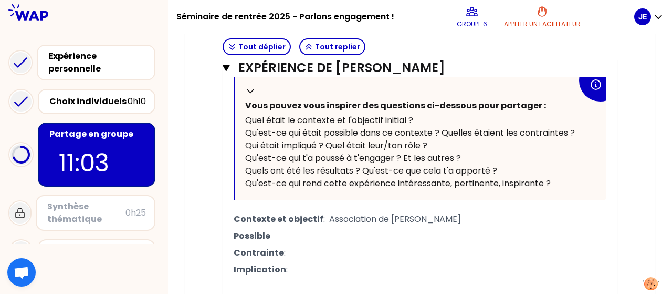
scroll to position [1566, 0]
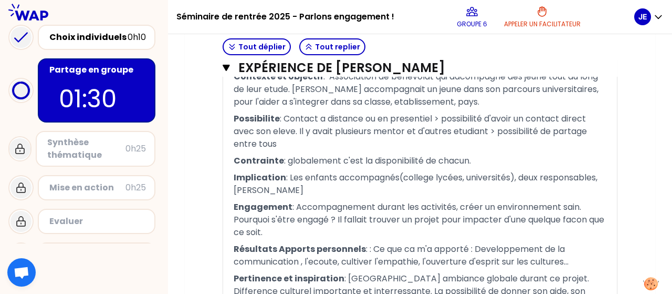
scroll to position [2538, 0]
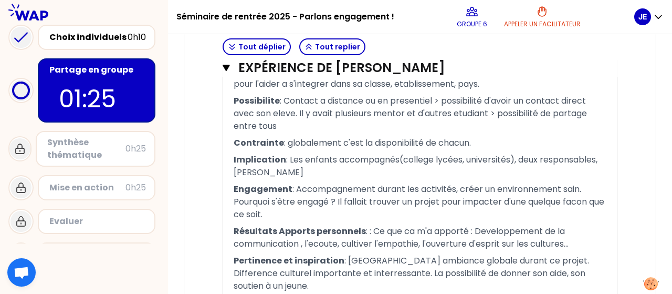
scroll to position [2379, 0]
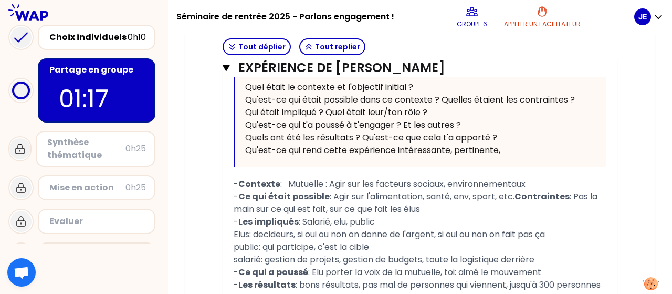
scroll to position [491, 0]
click at [289, 181] on span ": Mutuelle : Agir sur les facteurs sociaux, environnementaux" at bounding box center [402, 183] width 245 height 12
click at [295, 181] on span ": Marmonie Mutuelle : Agir sur les facteurs sociaux, environnementaux" at bounding box center [424, 183] width 289 height 12
click at [288, 181] on span ": Harmonie Mutuelle : Agir sur les facteurs sociaux, environnementaux" at bounding box center [424, 183] width 288 height 12
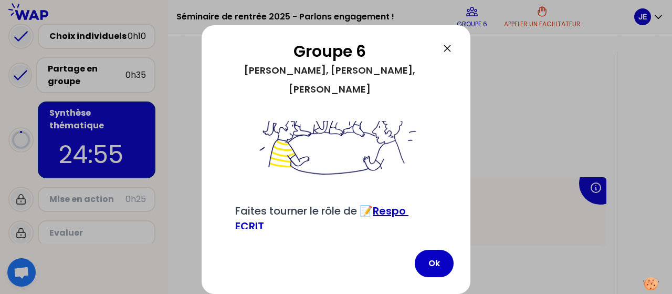
scroll to position [85, 0]
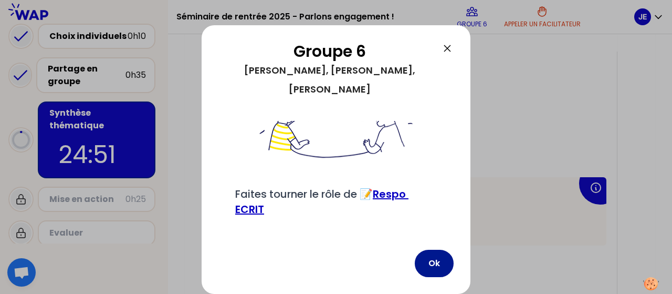
click at [425, 262] on button "Ok" at bounding box center [434, 262] width 39 height 27
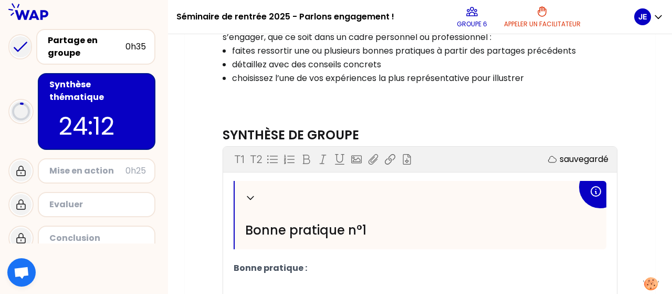
scroll to position [219, 0]
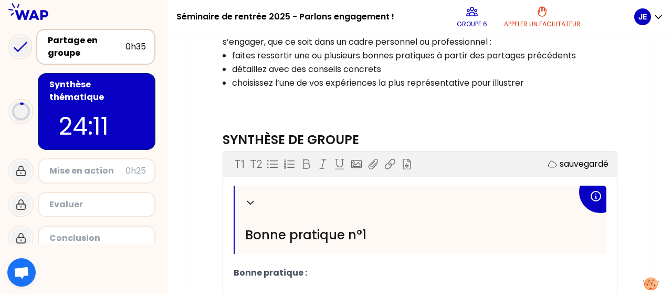
click at [103, 48] on div "Partage en groupe" at bounding box center [87, 46] width 78 height 25
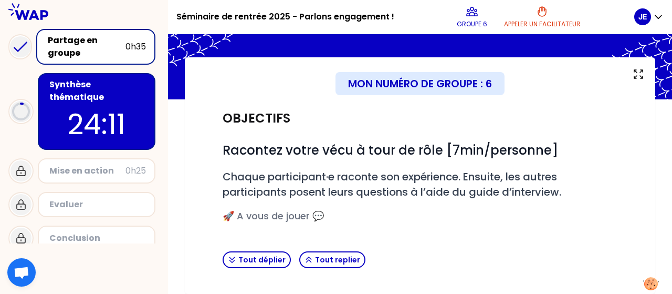
scroll to position [189, 0]
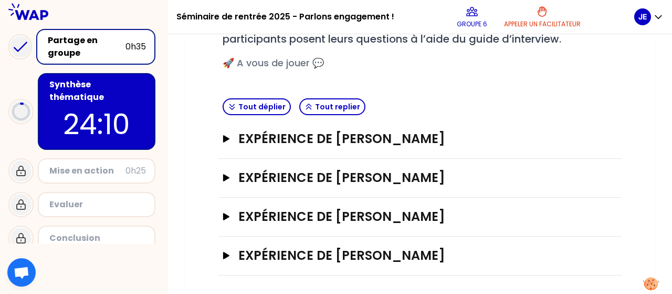
click at [222, 139] on div "Expérience de [PERSON_NAME]" at bounding box center [419, 139] width 403 height 39
click at [225, 140] on icon "button" at bounding box center [226, 138] width 6 height 7
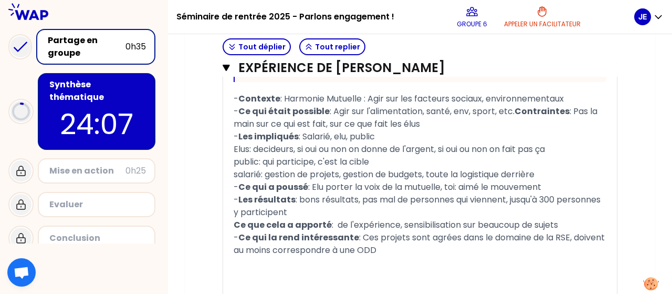
scroll to position [577, 0]
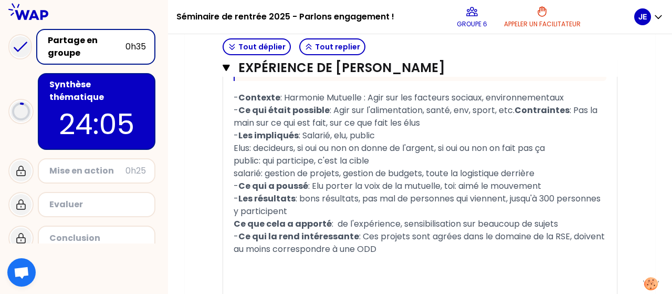
drag, startPoint x: 426, startPoint y: 245, endPoint x: 208, endPoint y: 100, distance: 261.8
click at [208, 100] on div "Objectifs # Racontez votre vécu à tour de rôle [7min/personne] # Chaque partici…" at bounding box center [420, 19] width 429 height 922
copy div "- Contexte : Harmonie Mutuelle : Agir sur les facteurs sociaux, environnementau…"
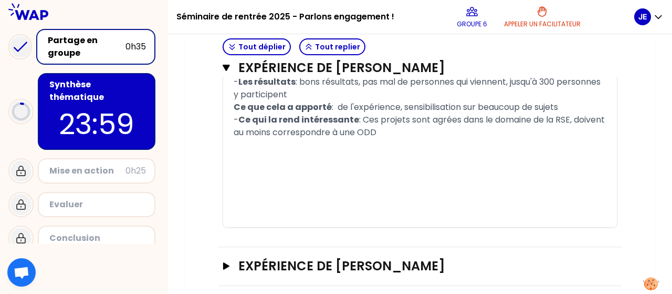
scroll to position [781, 0]
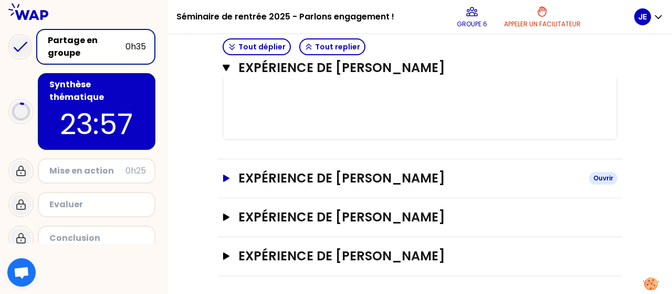
click at [224, 176] on icon "button" at bounding box center [226, 177] width 6 height 7
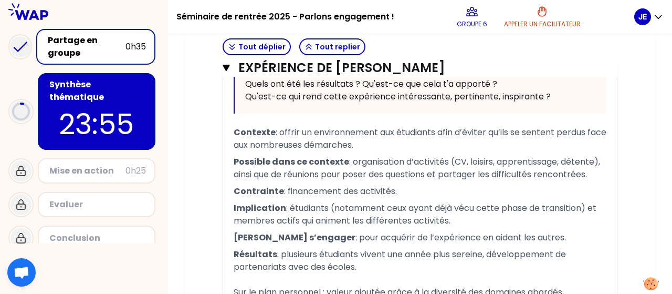
scroll to position [1290, 0]
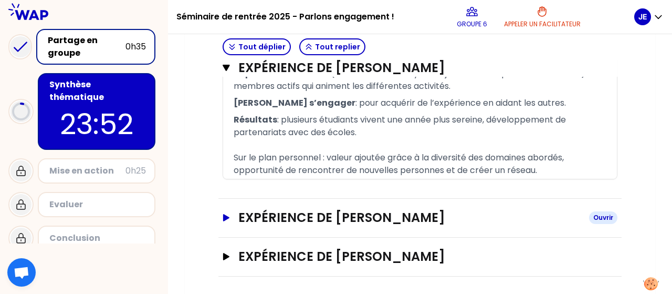
click at [226, 216] on icon "button" at bounding box center [226, 217] width 6 height 7
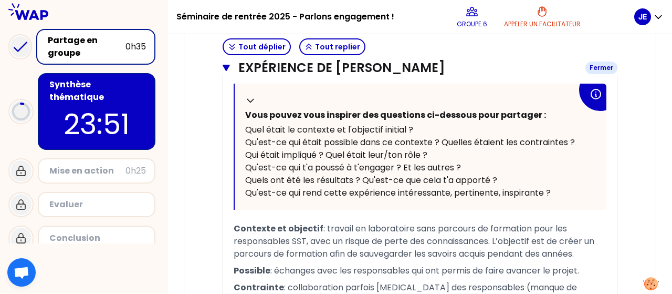
scroll to position [1908, 0]
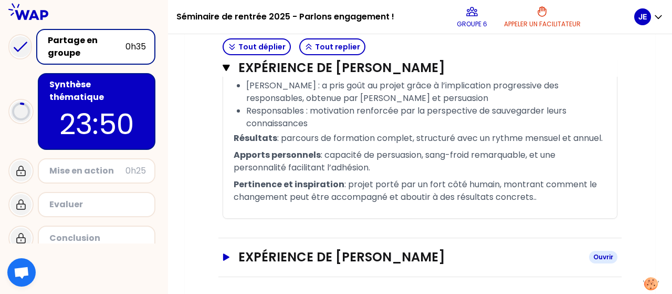
click at [226, 255] on icon "button" at bounding box center [226, 256] width 6 height 7
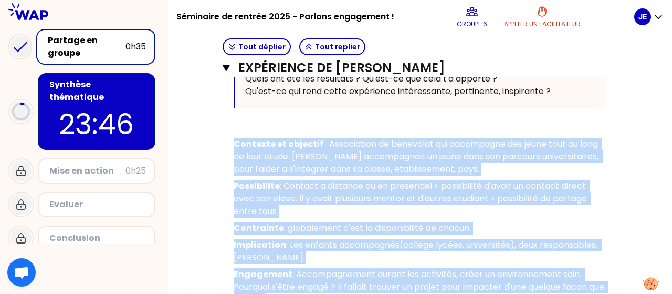
scroll to position [2496, 0]
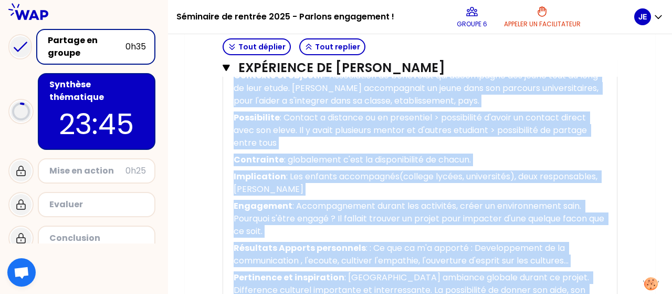
drag, startPoint x: 234, startPoint y: 99, endPoint x: 599, endPoint y: 243, distance: 393.0
click at [599, 243] on div "« Il y'a 3 ans, j'ai rejoint l'association AFEV à [GEOGRAPHIC_DATA]. J'ai accom…" at bounding box center [420, 16] width 373 height 589
copy div "Loremips do sitametc : Adipiscinge se doeiusmod tem incididunt utl etdol magn a…"
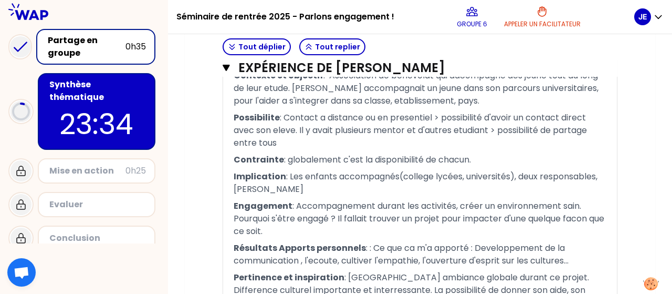
click at [114, 164] on div "Mise en action" at bounding box center [87, 170] width 76 height 13
click at [95, 113] on p "23:34" at bounding box center [96, 123] width 99 height 41
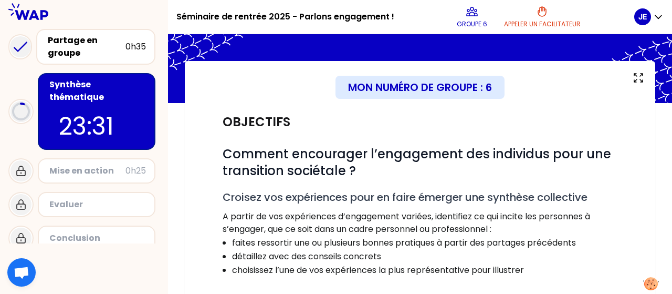
scroll to position [31, 0]
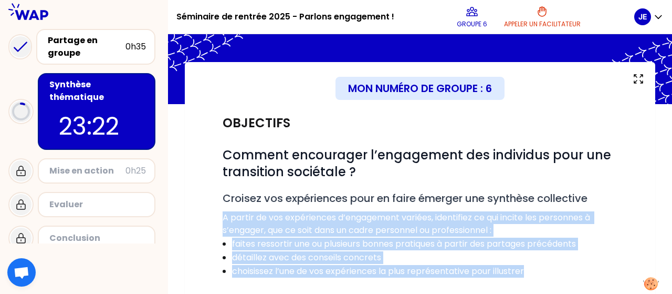
drag, startPoint x: 223, startPoint y: 216, endPoint x: 589, endPoint y: 268, distance: 370.3
click at [589, 268] on div "# Comment encourager l’engagement des individus pour une transition sociétale ?…" at bounding box center [420, 218] width 395 height 143
copy div "A partir de vos expériences d’engagement variées, identifiez ce qui incite les …"
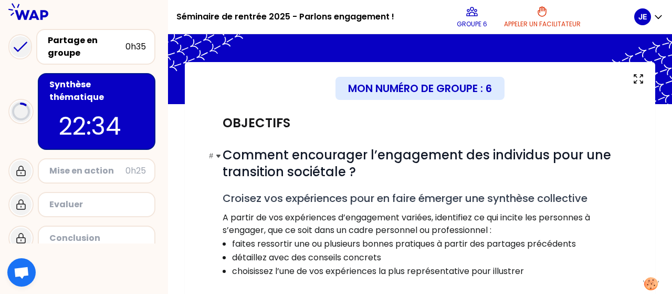
click at [276, 177] on span "Comment encourager l’engagement des individus pour une transition sociétale ?" at bounding box center [419, 163] width 392 height 34
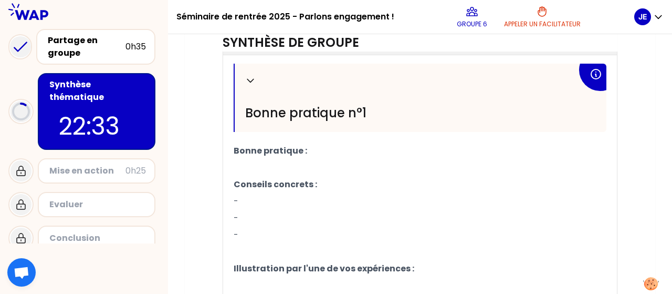
scroll to position [355, 0]
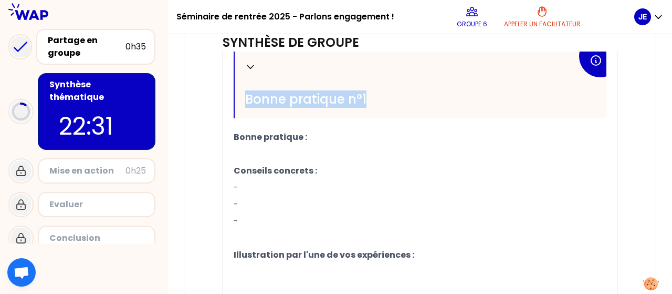
drag, startPoint x: 233, startPoint y: 133, endPoint x: 372, endPoint y: 241, distance: 175.9
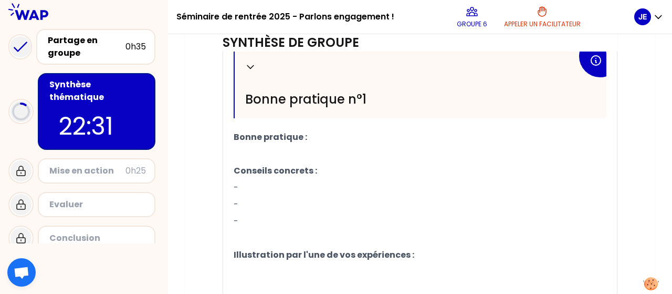
click at [372, 241] on p "﻿" at bounding box center [420, 238] width 373 height 17
click at [389, 113] on div "Replier Bonne pratique n°1" at bounding box center [421, 84] width 372 height 68
click at [374, 92] on h2 "Bonne pratique n°1" at bounding box center [411, 99] width 332 height 16
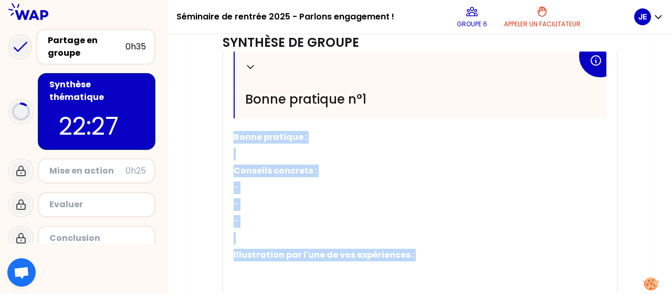
drag, startPoint x: 235, startPoint y: 133, endPoint x: 453, endPoint y: 265, distance: 255.2
copy div "Bonne pratique : ﻿ Conseils concrets : - - - ﻿ Illustration par l'une de vos ex…"
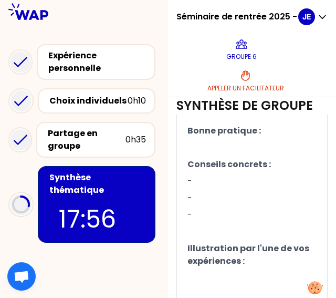
scroll to position [843, 0]
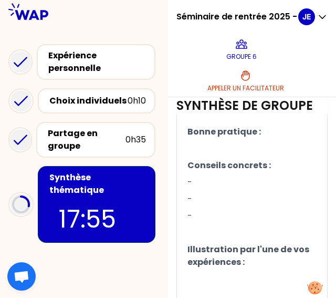
click at [212, 157] on p "﻿" at bounding box center [251, 148] width 129 height 17
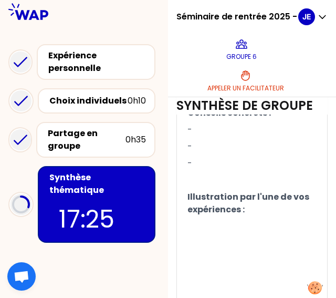
scroll to position [1046, 0]
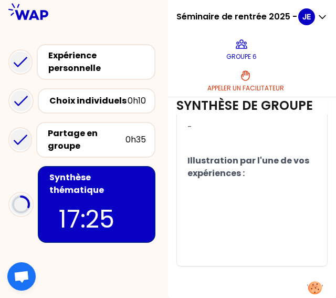
drag, startPoint x: 195, startPoint y: 265, endPoint x: 236, endPoint y: 247, distance: 44.7
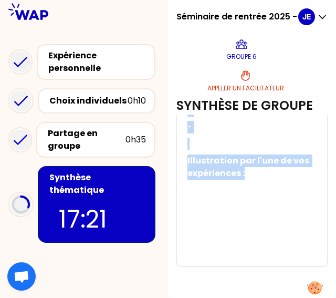
drag, startPoint x: 275, startPoint y: 270, endPoint x: 196, endPoint y: 171, distance: 126.7
copy div "Conseils concrets : - - - ﻿ Illustration par l'une de vos expériences :"
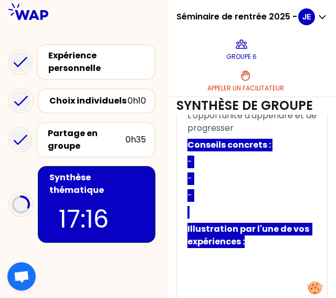
scroll to position [864, 0]
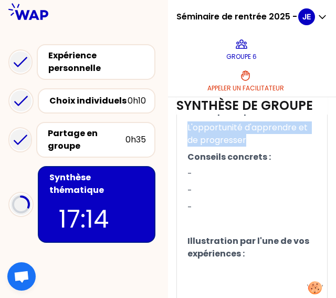
drag, startPoint x: 196, startPoint y: 230, endPoint x: 273, endPoint y: 239, distance: 76.8
click at [273, 149] on p "L'opportunité d'apprendre et de progresser" at bounding box center [251, 133] width 129 height 29
copy span "L'opportunité d'apprendre et de progresser"
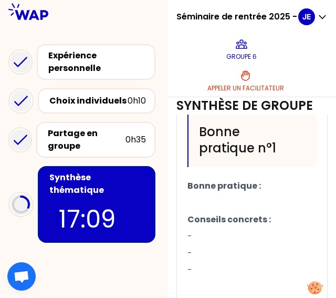
scroll to position [515, 0]
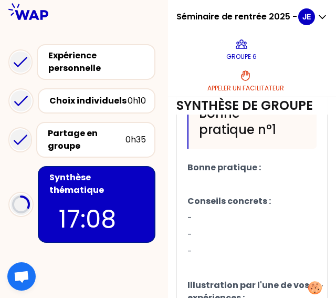
click at [207, 193] on p "﻿" at bounding box center [251, 184] width 129 height 17
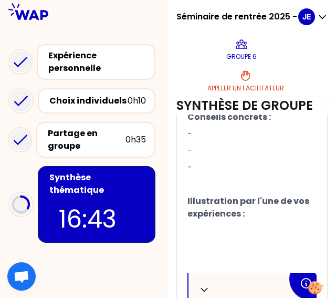
click at [233, 142] on p "-" at bounding box center [251, 134] width 129 height 17
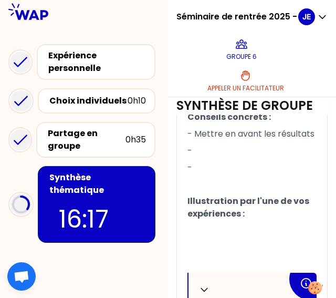
click at [224, 140] on span "- Mettre en avant les résultats" at bounding box center [250, 134] width 127 height 12
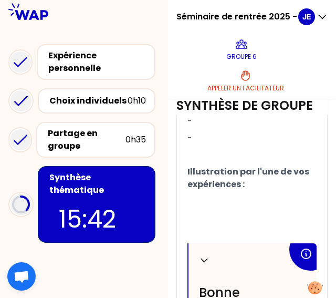
scroll to position [654, 0]
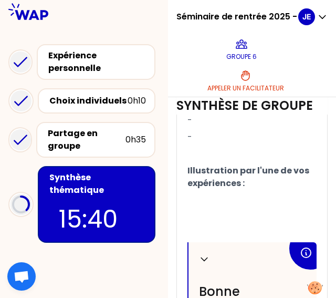
click at [222, 129] on p "-" at bounding box center [251, 120] width 129 height 17
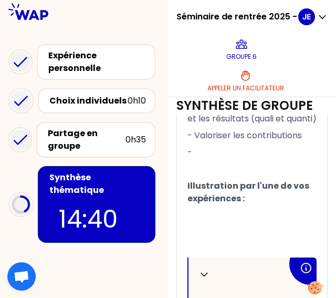
scroll to position [640, 0]
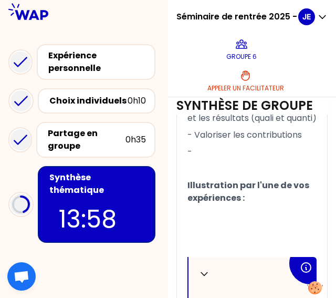
click at [213, 160] on p "-" at bounding box center [251, 151] width 129 height 17
click at [212, 158] on span "- Le plan d'action" at bounding box center [222, 151] width 71 height 12
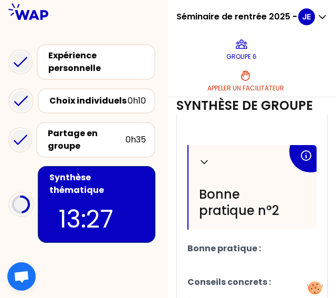
scroll to position [756, 0]
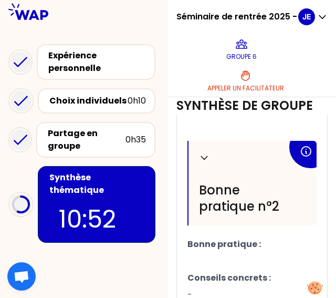
click at [247, 107] on p "﻿" at bounding box center [251, 98] width 129 height 17
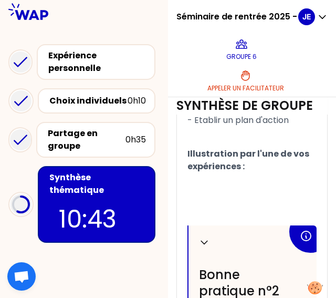
scroll to position [669, 0]
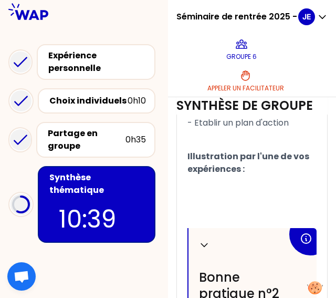
click at [305, 131] on p "- Etablir un plan d'action" at bounding box center [251, 122] width 129 height 17
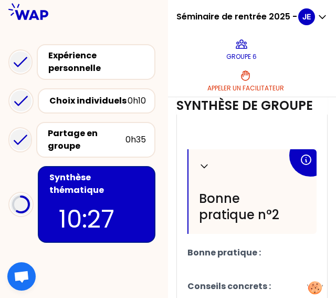
scroll to position [747, 0]
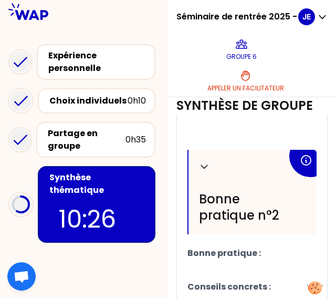
click at [223, 116] on p "﻿" at bounding box center [251, 107] width 129 height 17
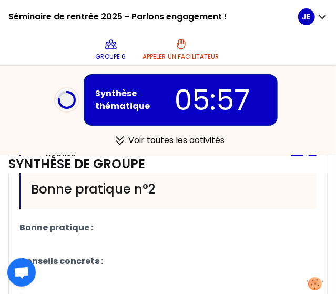
scroll to position [709, 0]
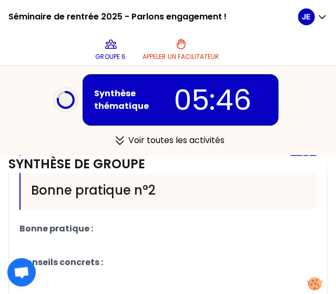
click at [25, 241] on p "﻿" at bounding box center [167, 245] width 297 height 17
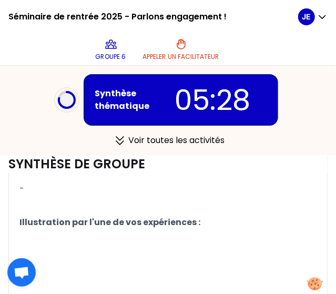
scroll to position [786, 0]
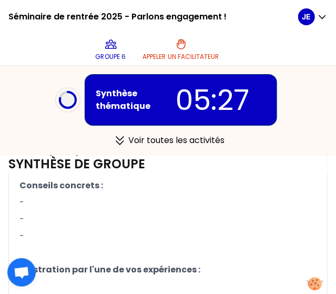
click at [62, 195] on p "-" at bounding box center [167, 202] width 297 height 17
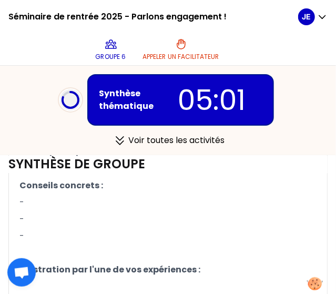
click at [43, 194] on p "-" at bounding box center [167, 202] width 297 height 17
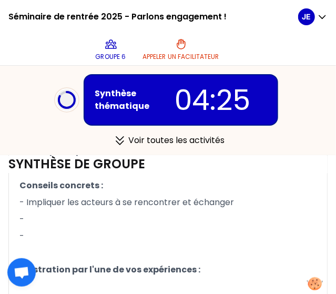
click at [77, 214] on p "-" at bounding box center [167, 219] width 297 height 17
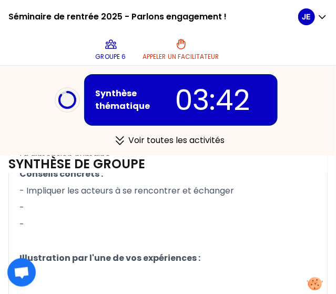
scroll to position [797, 0]
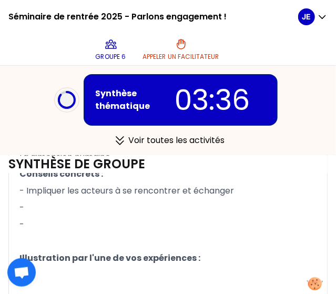
click at [33, 204] on p "-" at bounding box center [167, 207] width 297 height 17
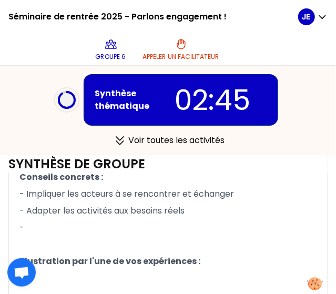
scroll to position [792, 0]
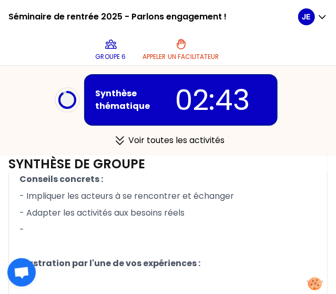
click at [33, 223] on p "-" at bounding box center [167, 229] width 297 height 17
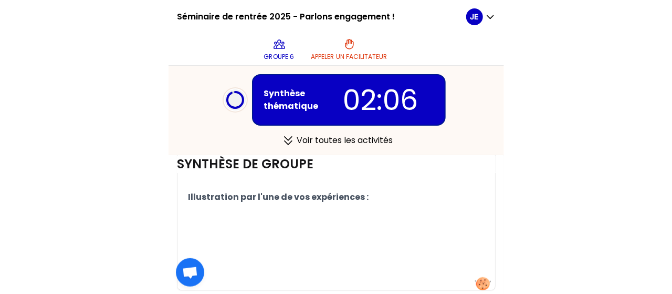
scroll to position [856, 0]
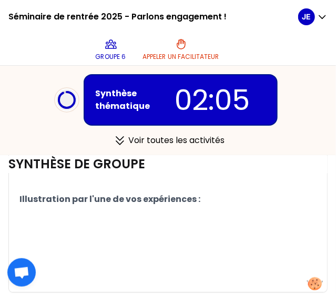
click at [69, 211] on p "﻿" at bounding box center [167, 215] width 297 height 17
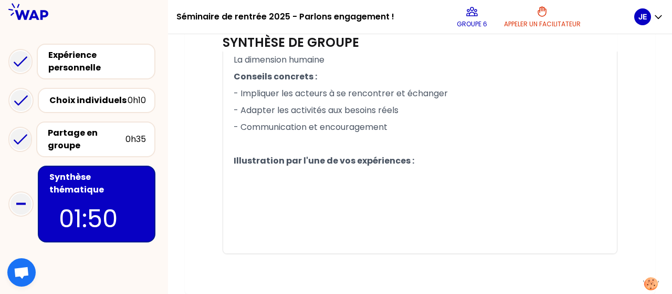
scroll to position [759, 0]
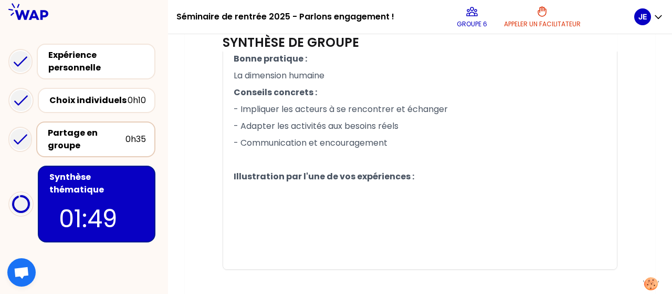
click at [99, 134] on div "Partage en groupe" at bounding box center [87, 139] width 78 height 25
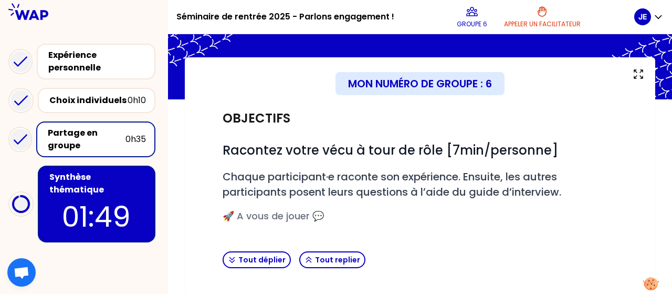
scroll to position [189, 0]
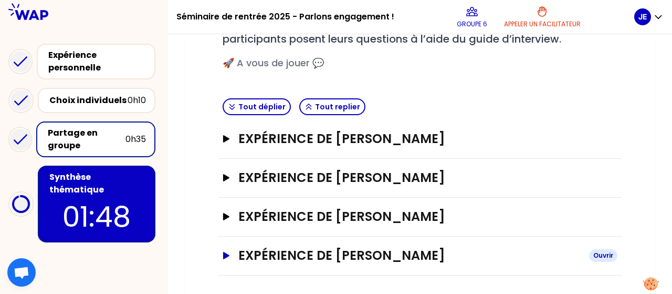
click at [225, 254] on icon "button" at bounding box center [226, 255] width 6 height 7
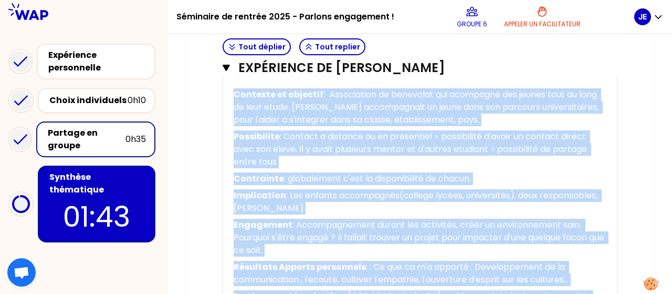
scroll to position [777, 0]
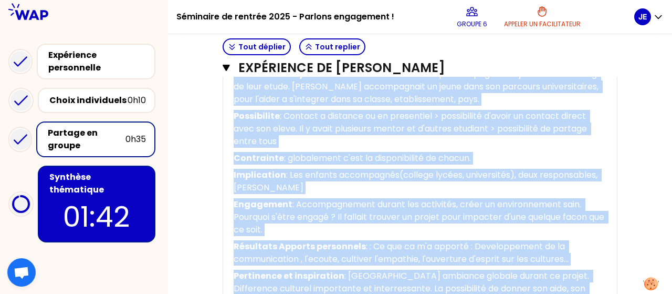
drag, startPoint x: 234, startPoint y: 84, endPoint x: 600, endPoint y: 245, distance: 400.2
click at [600, 245] on div "« Il y'a 3 ans, j'ai rejoint l'association AFEV à [GEOGRAPHIC_DATA]. J'ai accom…" at bounding box center [420, 14] width 373 height 589
copy div "Loremips do sitametc : Adipiscinge se doeiusmod tem incididun utl etdolo magn a…"
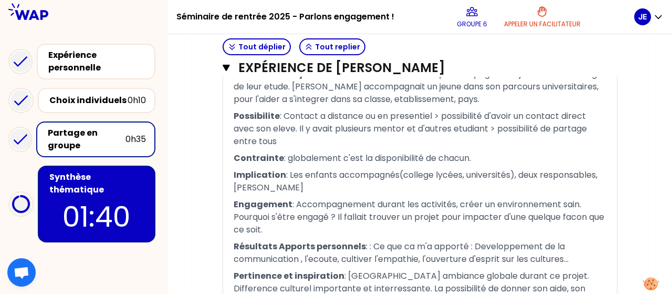
click at [74, 208] on p "01:40" at bounding box center [96, 216] width 99 height 41
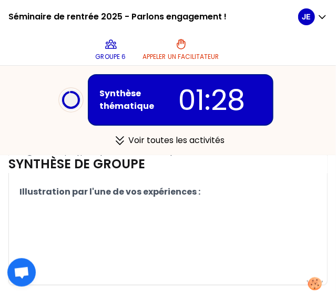
scroll to position [863, 0]
click at [62, 201] on p "﻿" at bounding box center [167, 208] width 297 height 17
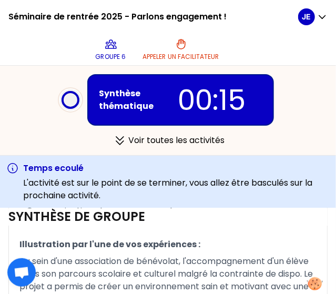
scroll to position [908, 0]
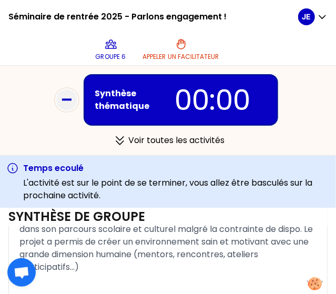
click at [172, 268] on p "Au sein d'une association de bénévolat, l'accompagnement d'un élève dans son pa…" at bounding box center [167, 241] width 297 height 67
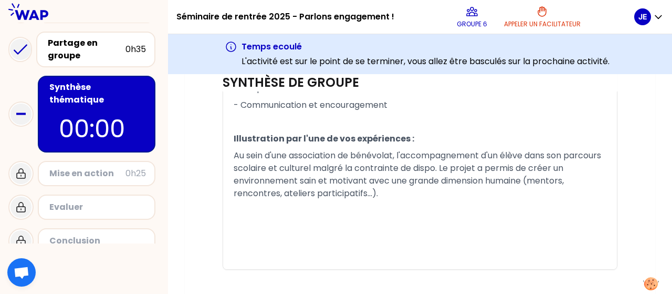
scroll to position [92, 0]
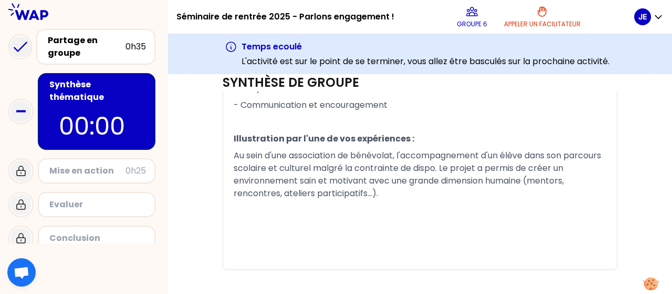
click at [106, 164] on div "Mise en action" at bounding box center [87, 170] width 76 height 13
click at [95, 114] on p "00:00" at bounding box center [97, 126] width 76 height 37
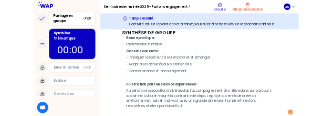
scroll to position [760, 0]
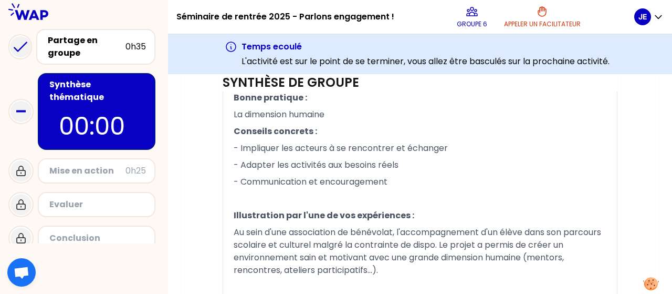
click at [88, 164] on div "Mise en action" at bounding box center [87, 170] width 76 height 13
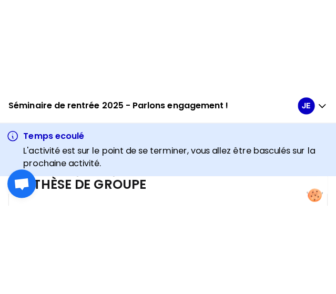
scroll to position [735, 0]
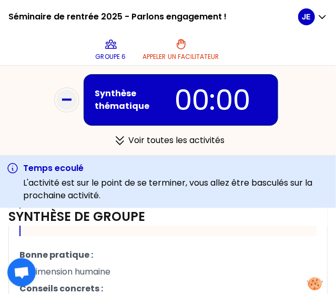
click at [169, 173] on h3 "Temps ecoulé" at bounding box center [176, 168] width 306 height 13
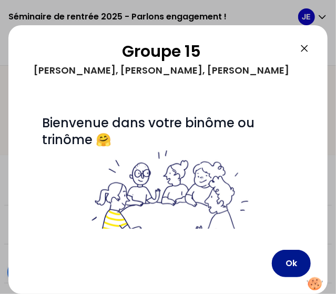
click at [283, 266] on button "Ok" at bounding box center [291, 262] width 39 height 27
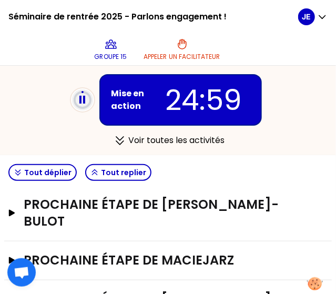
scroll to position [280, 0]
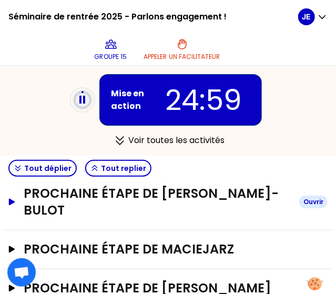
click at [13, 200] on icon "button" at bounding box center [12, 201] width 6 height 7
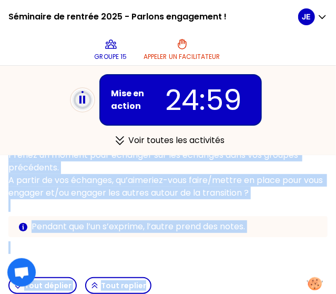
scroll to position [168, 0]
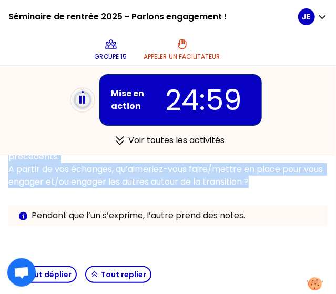
drag, startPoint x: 10, startPoint y: 186, endPoint x: 281, endPoint y: 183, distance: 271.0
click at [281, 183] on div "# Vous avez sans doute été inspiré.e par les expériences de vos pairs. [PERSON_…" at bounding box center [167, 153] width 319 height 179
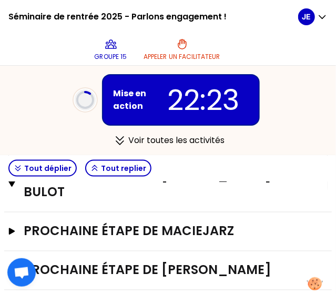
scroll to position [474, 0]
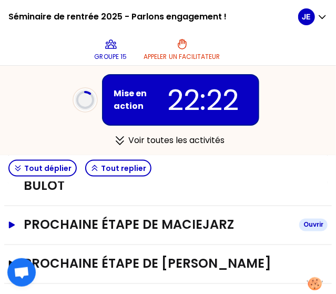
click at [114, 223] on h3 "Prochaine étape de Maciejarz" at bounding box center [157, 224] width 267 height 17
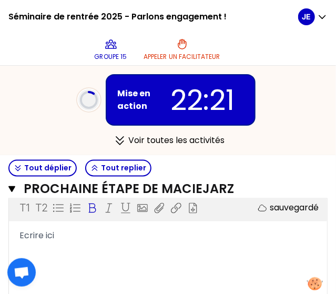
scroll to position [514, 0]
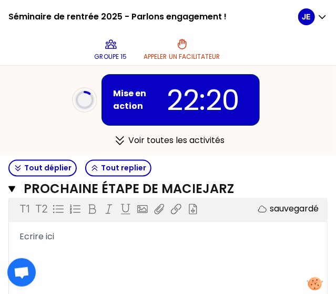
click at [55, 231] on div "Ecrire ici" at bounding box center [167, 237] width 297 height 13
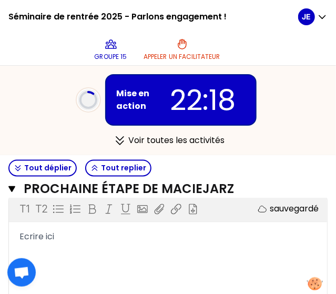
drag, startPoint x: 55, startPoint y: 235, endPoint x: 11, endPoint y: 233, distance: 44.7
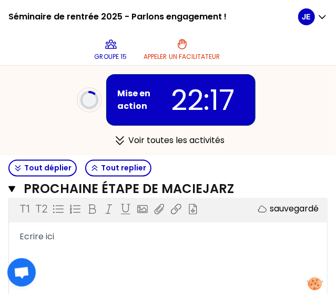
drag, startPoint x: 11, startPoint y: 233, endPoint x: 27, endPoint y: 237, distance: 17.5
click at [27, 237] on span "Ecrire ici" at bounding box center [36, 237] width 35 height 12
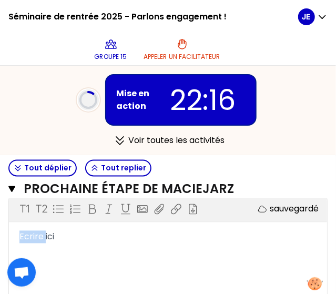
click at [27, 239] on span "Ecrire ici" at bounding box center [36, 237] width 35 height 12
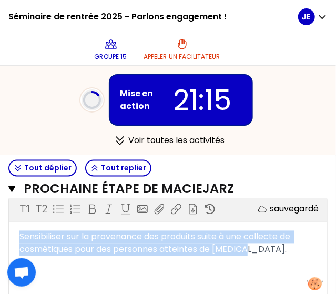
drag, startPoint x: 249, startPoint y: 249, endPoint x: 20, endPoint y: 238, distance: 229.3
click at [20, 238] on div "Sensibiliser sur la provenance des produits suite à une collecte de cosmétiques…" at bounding box center [167, 243] width 297 height 25
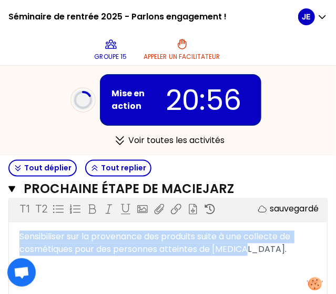
click at [257, 251] on div "Sensibiliser sur la provenance des produits suite à une collecte de cosmétiques…" at bounding box center [167, 243] width 297 height 25
drag, startPoint x: 252, startPoint y: 248, endPoint x: 15, endPoint y: 235, distance: 237.8
click at [15, 235] on div "Sensibiliser sur la provenance des produits suite à une collecte de cosmétiques…" at bounding box center [168, 243] width 318 height 25
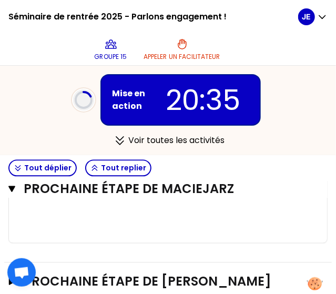
scroll to position [643, 0]
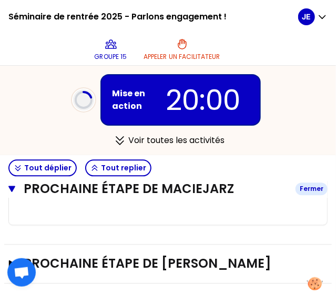
click at [137, 194] on h3 "Prochaine étape de Maciejarz" at bounding box center [155, 189] width 263 height 17
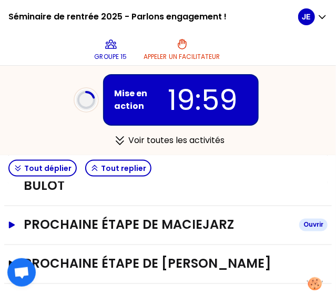
click at [141, 222] on h3 "Prochaine étape de Maciejarz" at bounding box center [157, 224] width 267 height 17
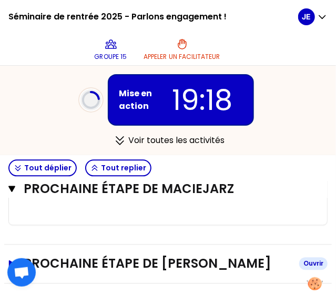
click at [48, 255] on h3 "Prochaine étape de [PERSON_NAME]" at bounding box center [157, 263] width 267 height 17
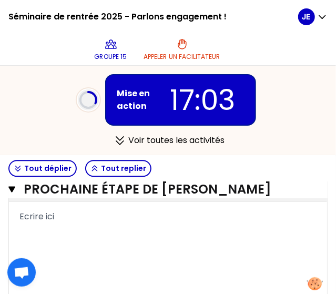
scroll to position [742, 0]
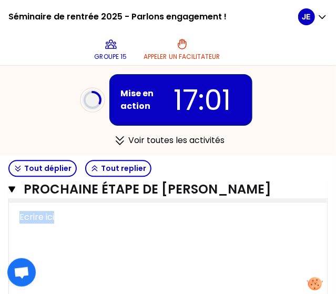
drag, startPoint x: 61, startPoint y: 210, endPoint x: 10, endPoint y: 214, distance: 51.1
click at [10, 214] on div "Ecrire ici" at bounding box center [168, 217] width 318 height 13
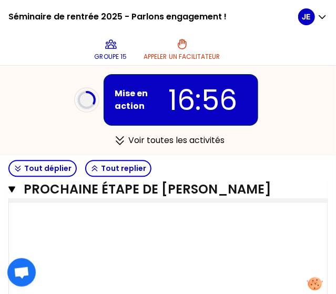
click at [236, 102] on p "16:56" at bounding box center [203, 99] width 91 height 41
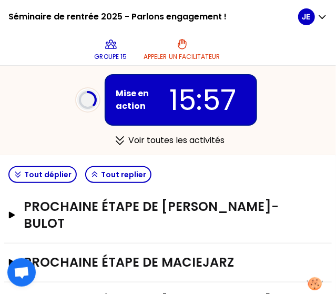
scroll to position [305, 0]
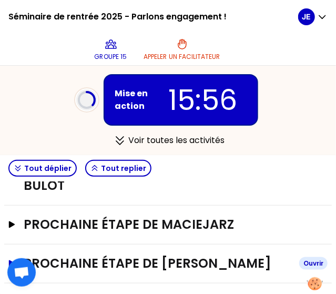
click at [58, 256] on h3 "Prochaine étape de [PERSON_NAME]" at bounding box center [157, 263] width 267 height 17
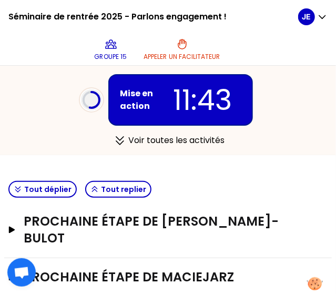
scroll to position [252, 0]
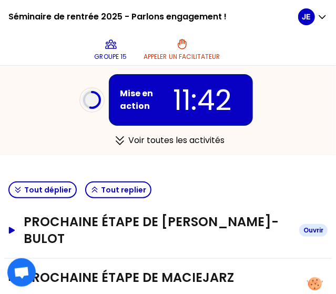
click at [10, 230] on icon "button" at bounding box center [12, 229] width 6 height 7
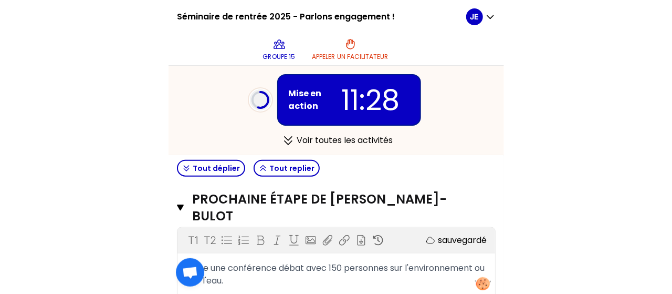
scroll to position [285, 0]
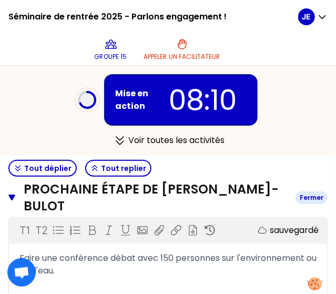
click at [238, 195] on h3 "Prochaine étape de [PERSON_NAME]-Bulot" at bounding box center [155, 198] width 263 height 34
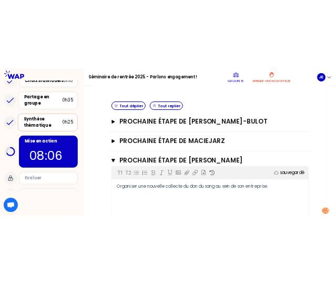
scroll to position [102, 0]
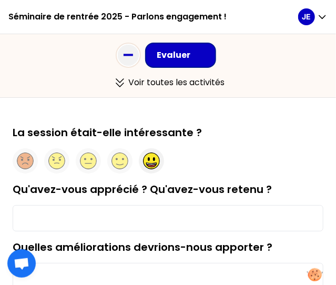
click at [160, 161] on div at bounding box center [151, 160] width 25 height 25
click at [101, 217] on input "Qu'avez-vous apprécié ? Qu'avez-vous retenu ?" at bounding box center [168, 218] width 310 height 26
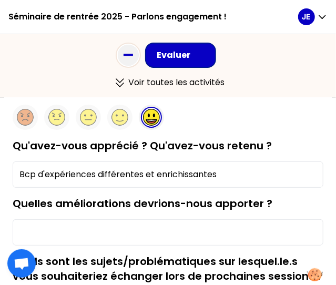
scroll to position [67, 0]
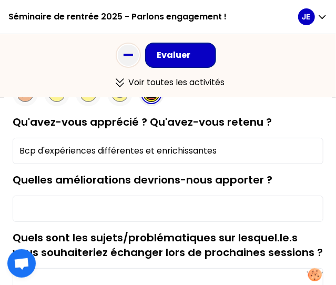
type input "Bcp d'expériences différentes et enrichissantes"
click at [101, 217] on input "Quelles améliorations devrions-nous apporter ?" at bounding box center [168, 208] width 310 height 26
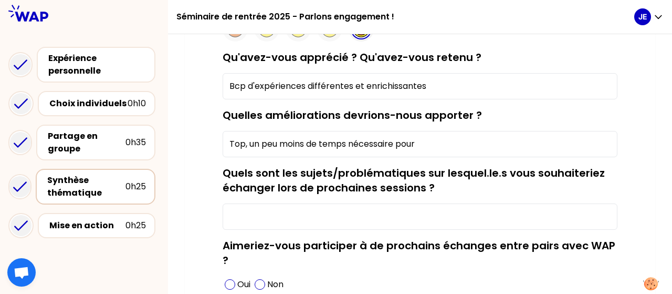
scroll to position [66, 0]
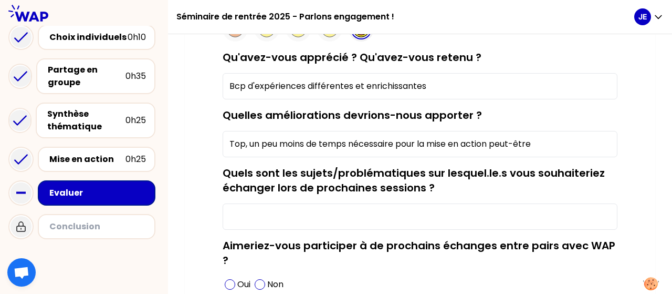
type input "Top, un peu moins de temps nécessaire pour la mise en action peut-être"
click at [333, 213] on input "Quels sont les sujets/problématiques sur lesquel.le.s vous souhaiteriez échange…" at bounding box center [420, 216] width 395 height 26
click at [244, 281] on p "Oui" at bounding box center [243, 284] width 13 height 13
click at [321, 210] on input "Quels sont les sujets/problématiques sur lesquel.le.s vous souhaiteriez échange…" at bounding box center [420, 216] width 395 height 26
click at [283, 212] on input "Actions concréte à mettre en place" at bounding box center [420, 216] width 395 height 26
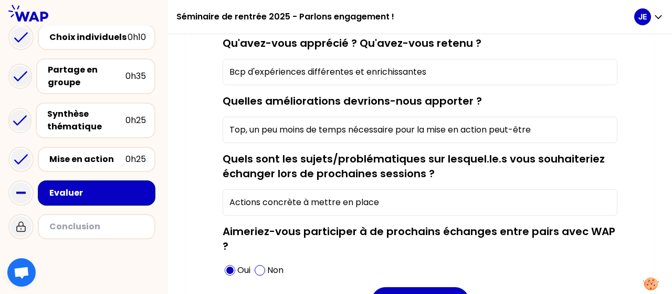
scroll to position [223, 0]
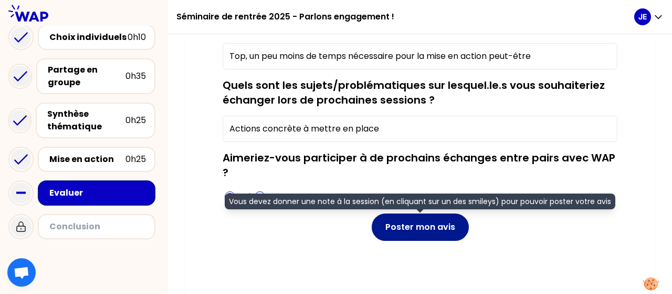
type input "Actions concrète à mettre en place"
click at [400, 227] on button "Poster mon avis" at bounding box center [420, 226] width 97 height 27
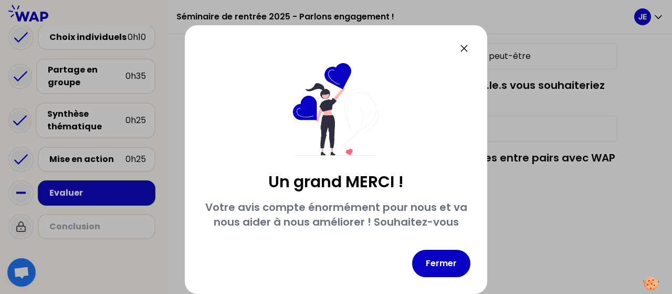
scroll to position [78, 0]
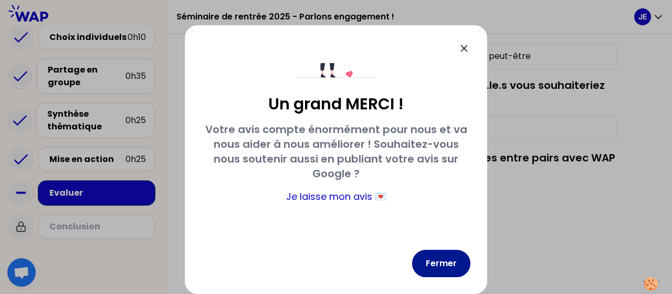
click at [444, 270] on button "Fermer" at bounding box center [441, 262] width 58 height 27
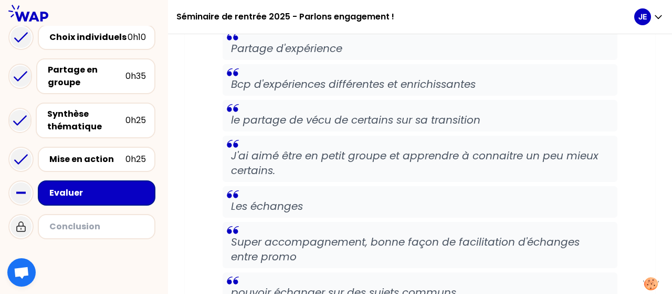
scroll to position [492, 0]
